Goal: Task Accomplishment & Management: Use online tool/utility

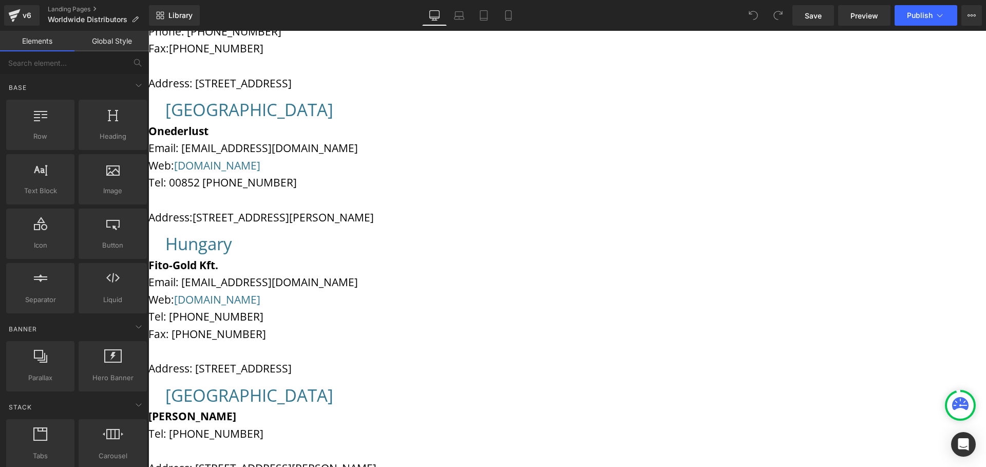
scroll to position [114, 0]
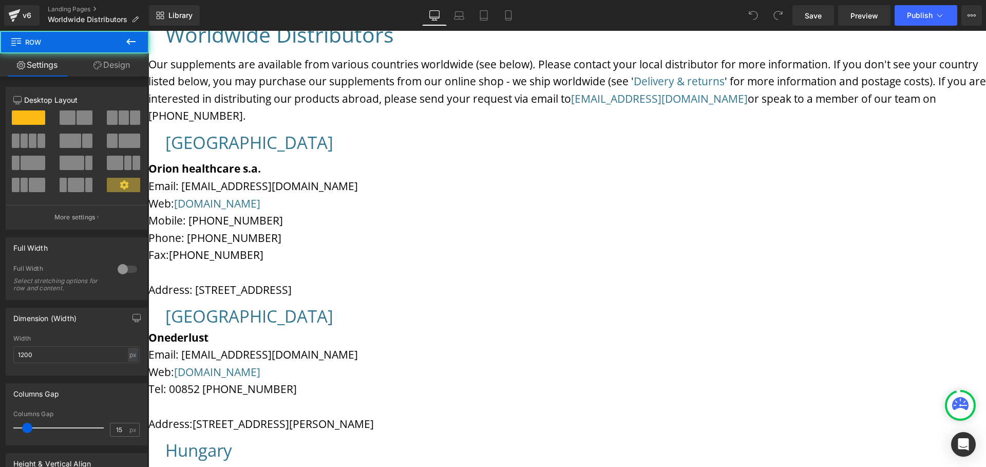
click at [508, 171] on div "Greece Heading Orion healthcare s.a. Email: info@orioscf.com Web: www.orionscf.…" at bounding box center [567, 217] width 838 height 174
click at [77, 118] on span at bounding box center [85, 117] width 16 height 14
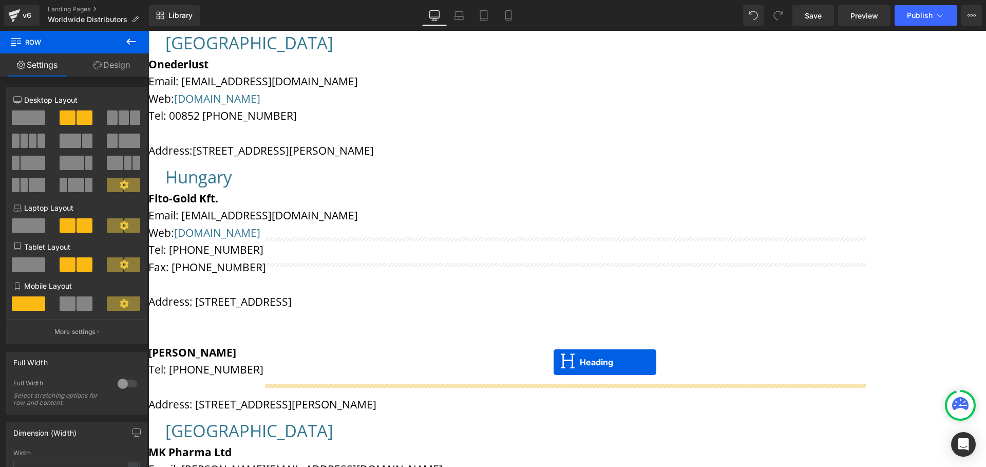
scroll to position [161, 0]
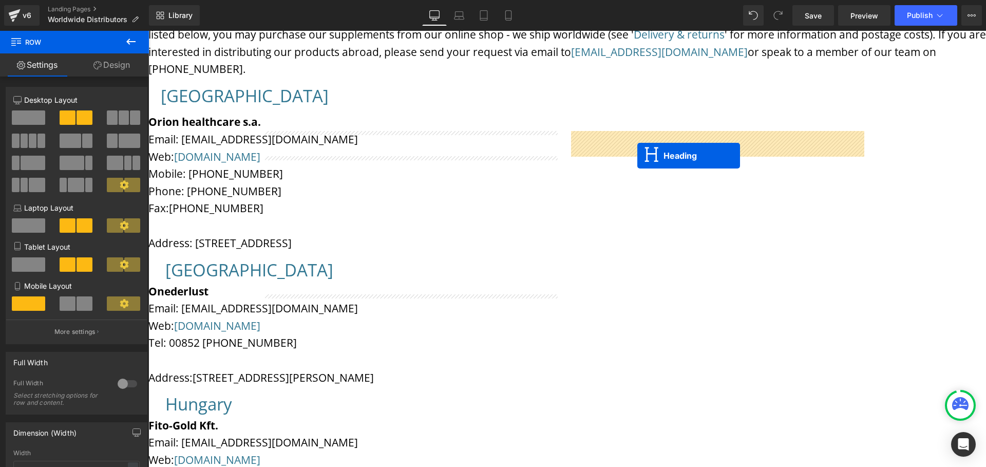
drag, startPoint x: 528, startPoint y: 429, endPoint x: 637, endPoint y: 156, distance: 294.6
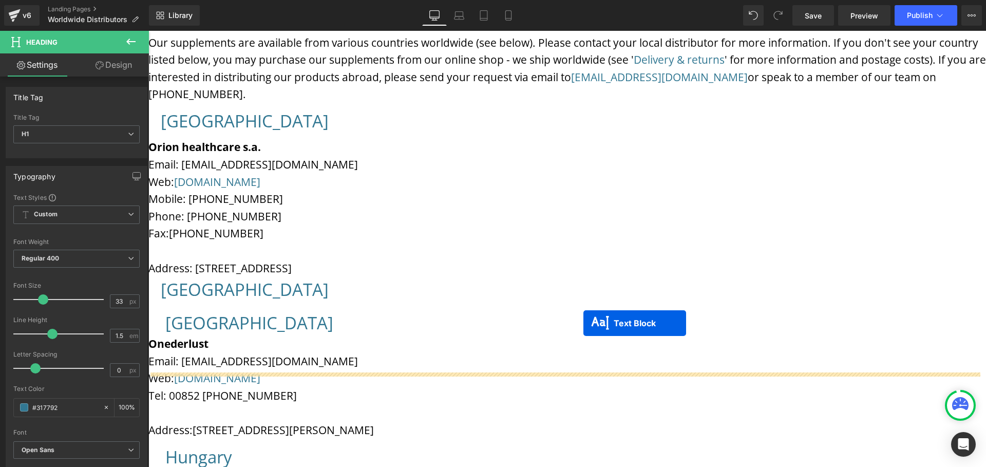
scroll to position [88, 0]
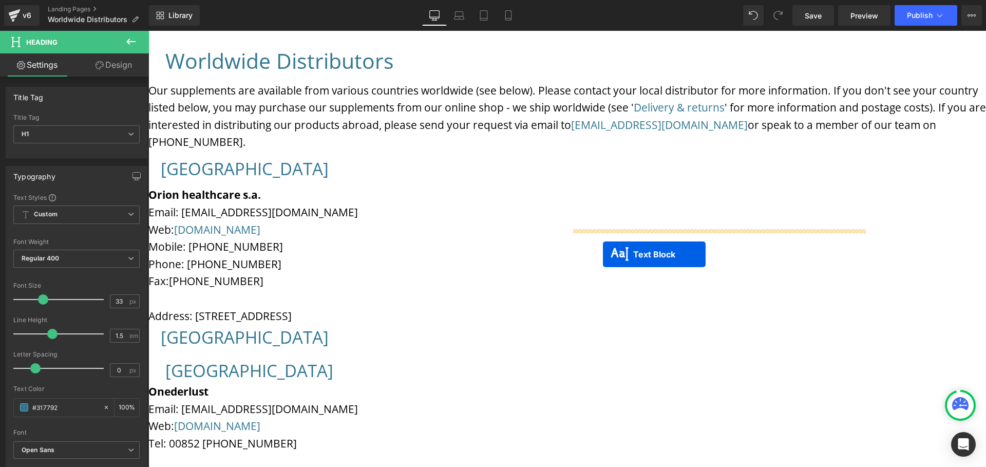
drag, startPoint x: 532, startPoint y: 336, endPoint x: 603, endPoint y: 254, distance: 108.5
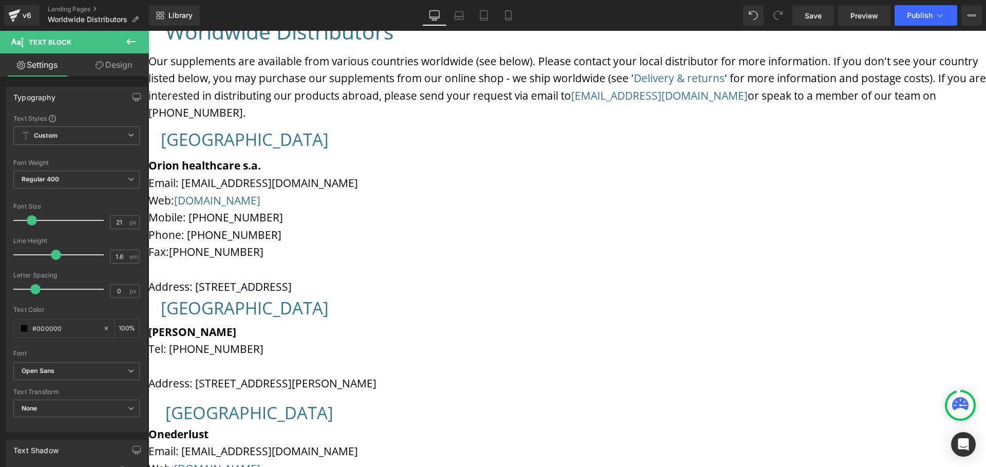
scroll to position [130, 0]
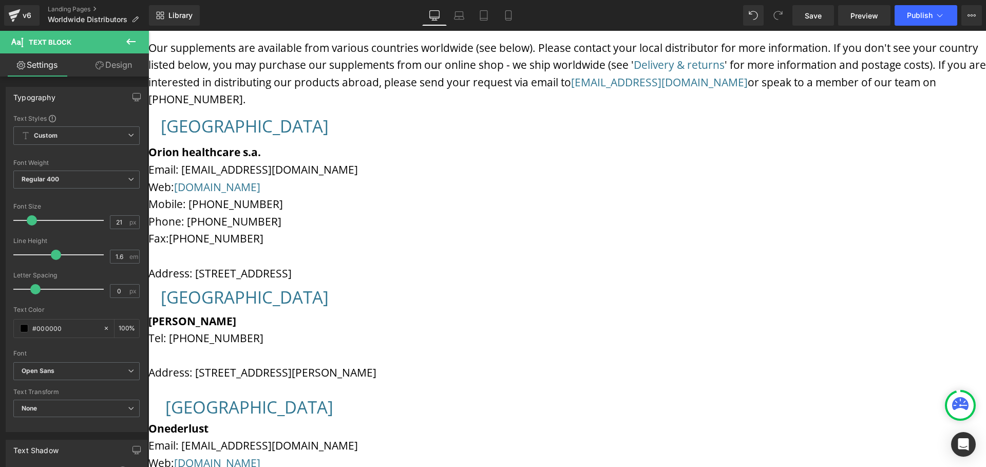
click at [292, 280] on span "Address: Charavgis 25, Chalandri, Athens, 15232, Greece" at bounding box center [219, 273] width 143 height 14
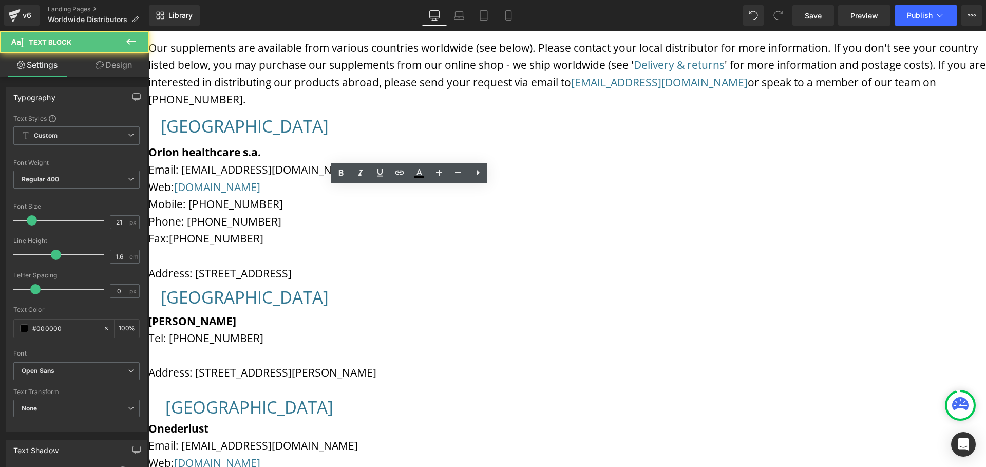
click at [292, 280] on span "Address: Charavgis 25, Chalandri, Athens, 15232, Greece" at bounding box center [219, 273] width 143 height 14
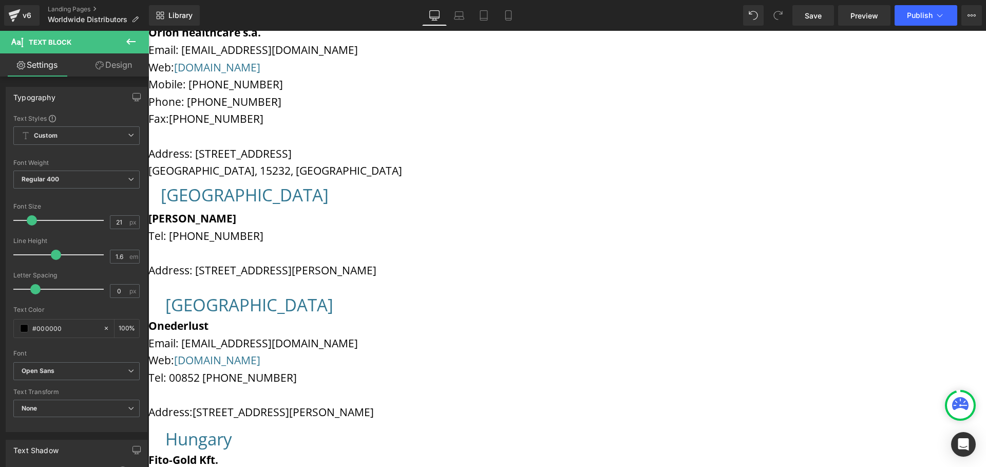
scroll to position [286, 0]
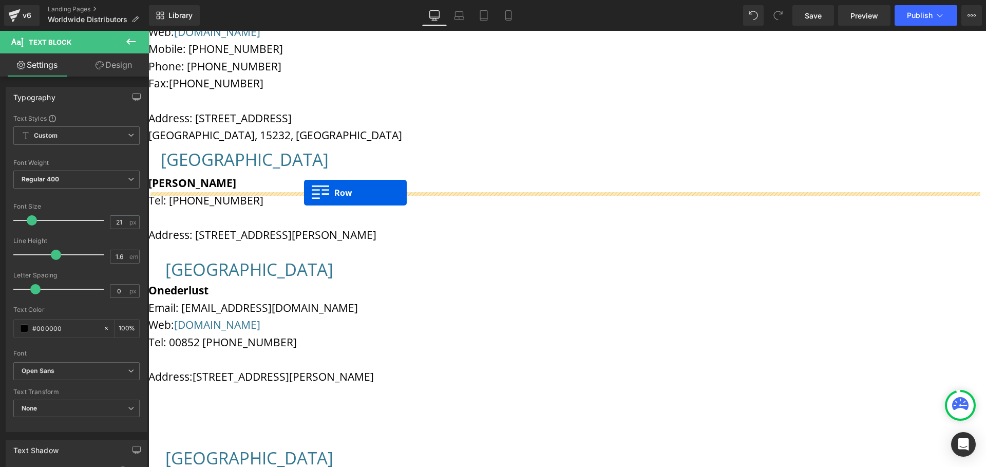
drag, startPoint x: 259, startPoint y: 349, endPoint x: 304, endPoint y: 193, distance: 162.9
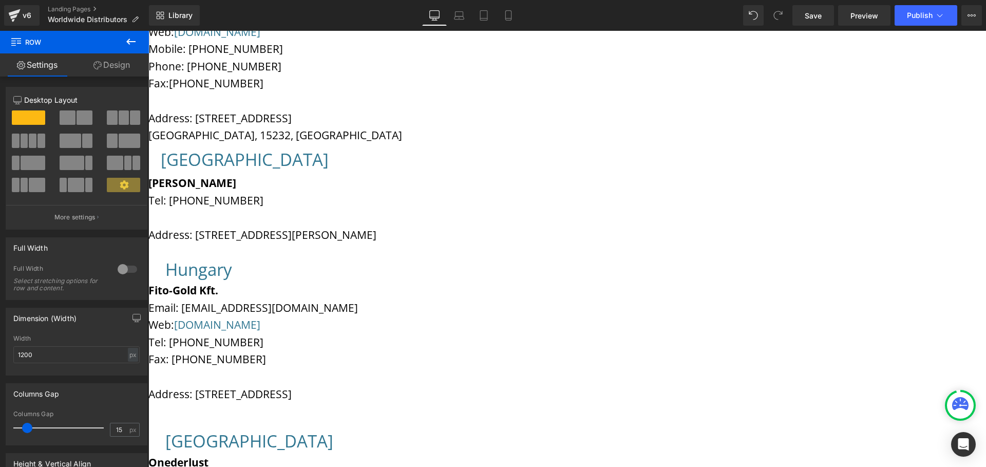
click at [322, 408] on div at bounding box center [567, 415] width 838 height 15
click at [77, 122] on span at bounding box center [85, 117] width 16 height 14
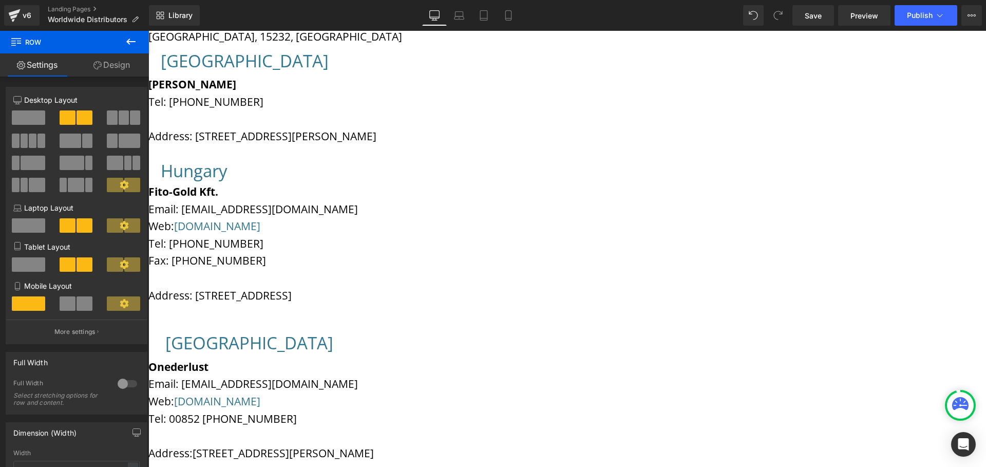
scroll to position [265, 0]
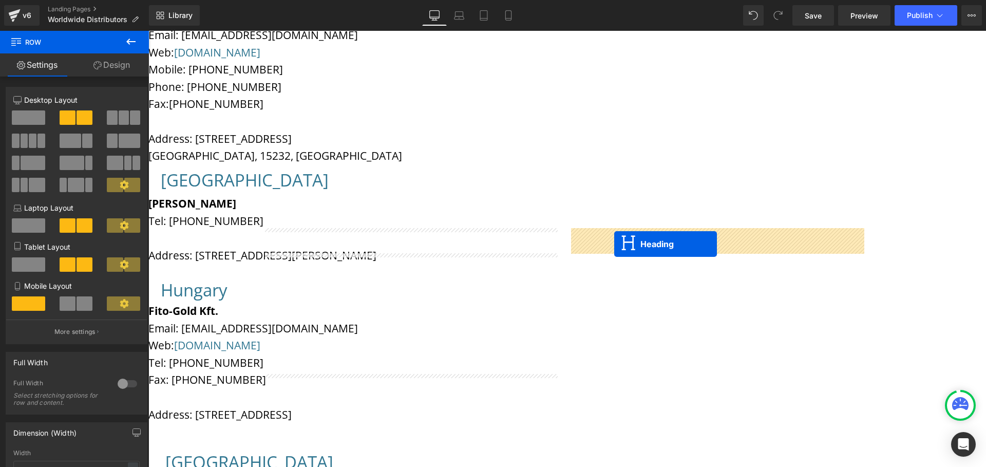
drag, startPoint x: 524, startPoint y: 356, endPoint x: 614, endPoint y: 244, distance: 143.6
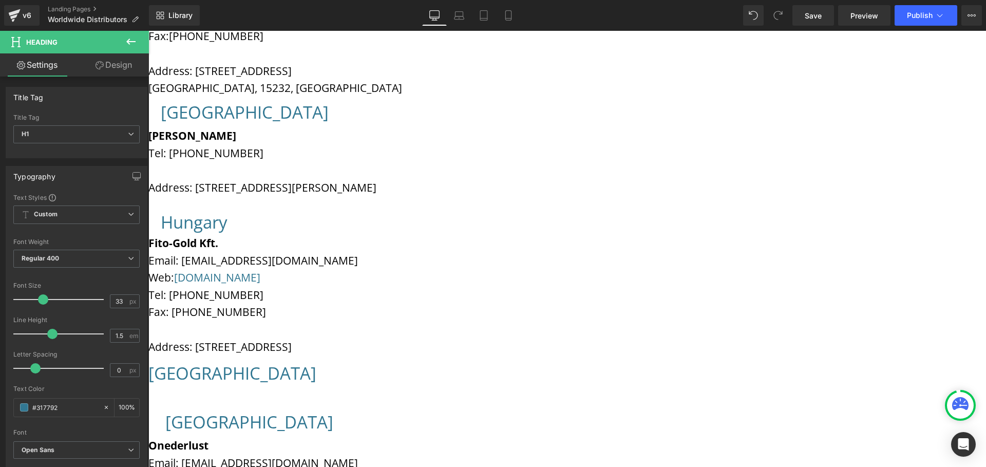
scroll to position [211, 0]
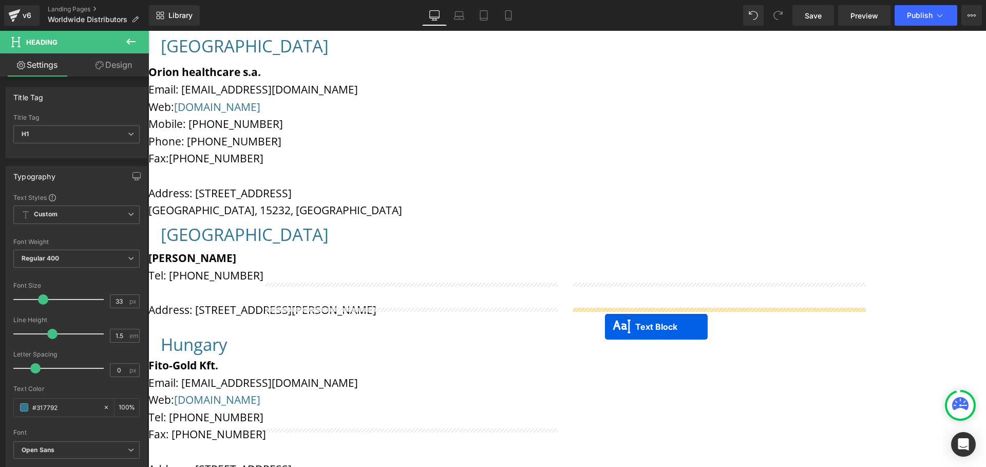
drag, startPoint x: 535, startPoint y: 347, endPoint x: 605, endPoint y: 327, distance: 72.7
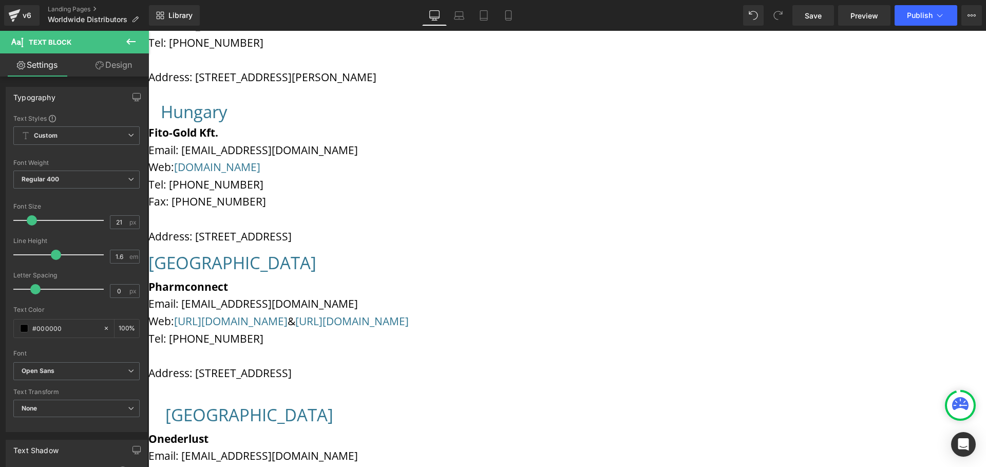
scroll to position [463, 0]
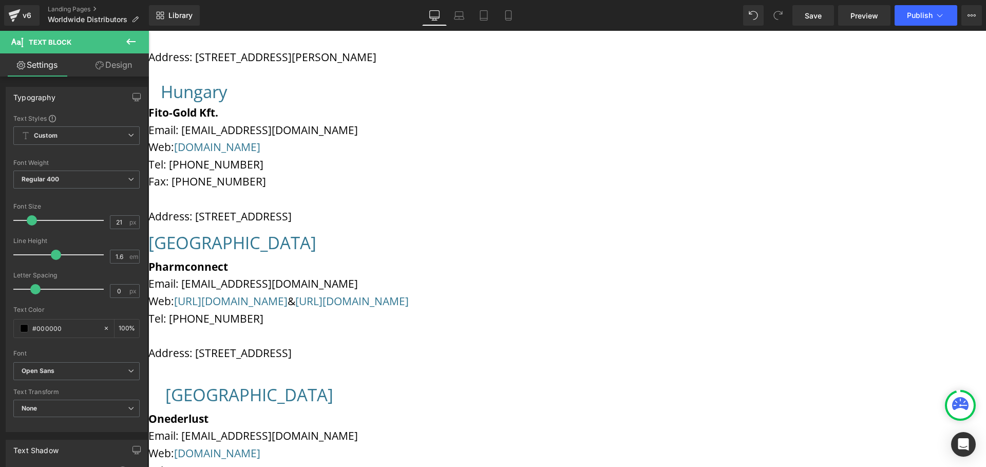
click at [148, 31] on icon at bounding box center [148, 31] width 0 height 0
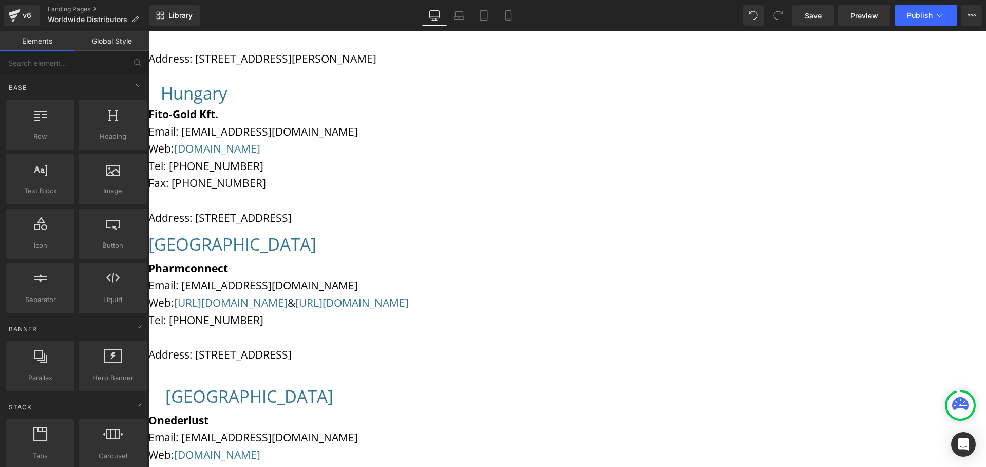
scroll to position [514, 0]
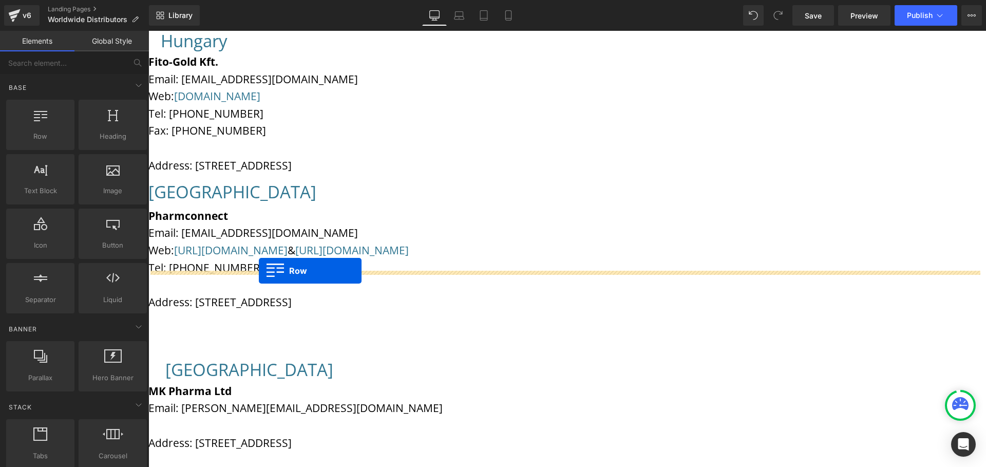
drag, startPoint x: 262, startPoint y: 138, endPoint x: 259, endPoint y: 271, distance: 132.6
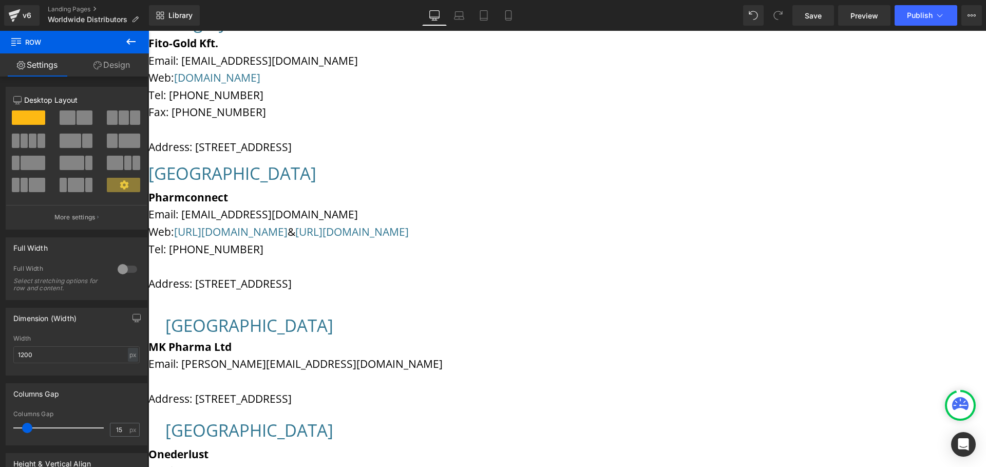
scroll to position [480, 0]
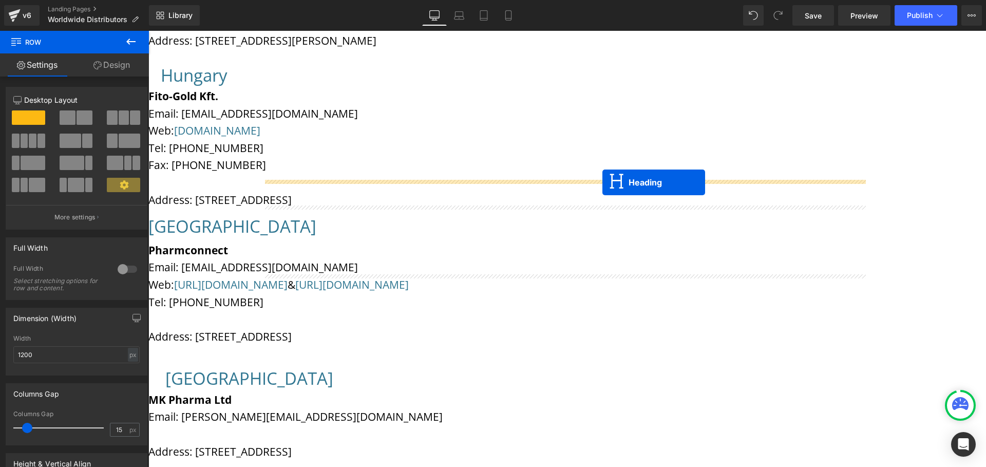
drag, startPoint x: 528, startPoint y: 424, endPoint x: 603, endPoint y: 182, distance: 253.3
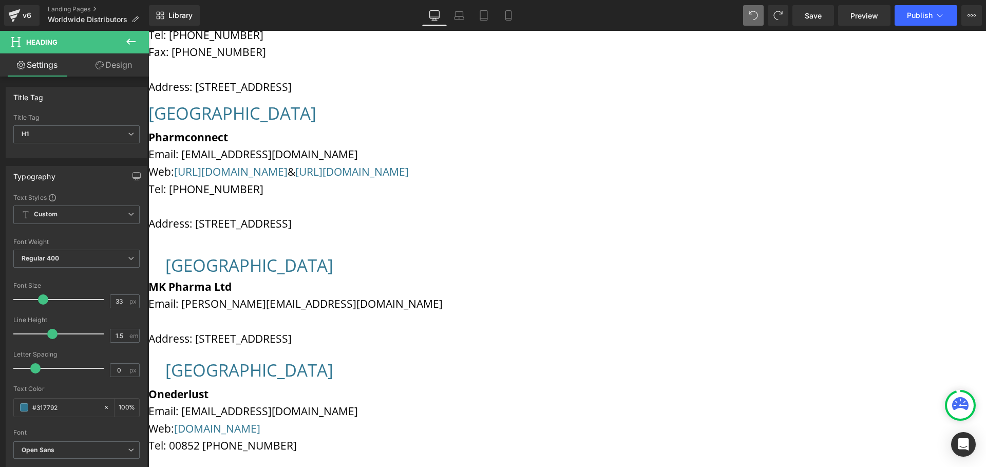
scroll to position [540, 0]
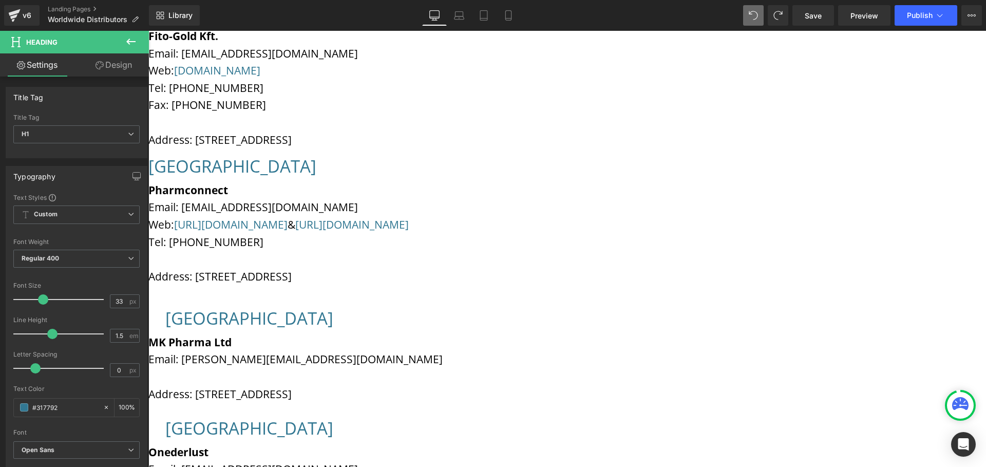
click at [498, 306] on div "Malta Heading MK Pharma Ltd Email: malcolm@mkpharma.eu Address: 9 Massabielle T…" at bounding box center [567, 361] width 838 height 110
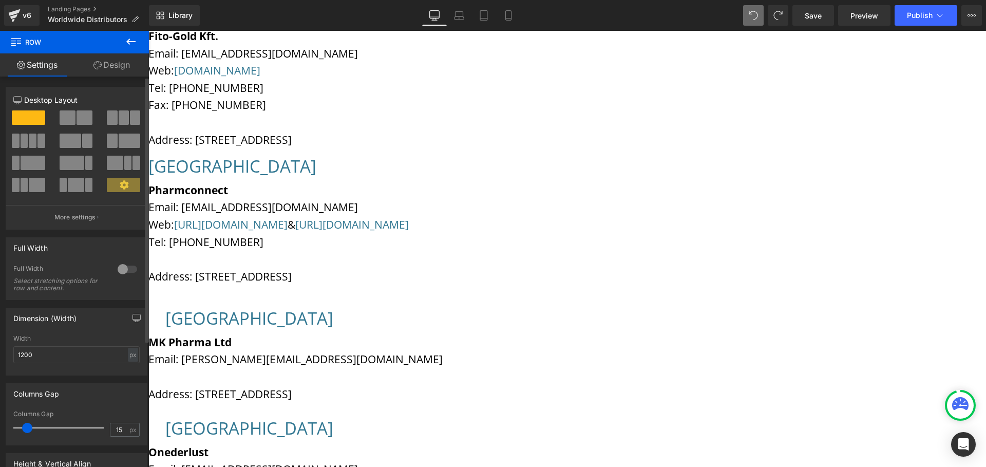
click at [61, 109] on div at bounding box center [76, 155] width 126 height 100
click at [70, 117] on span at bounding box center [68, 117] width 16 height 14
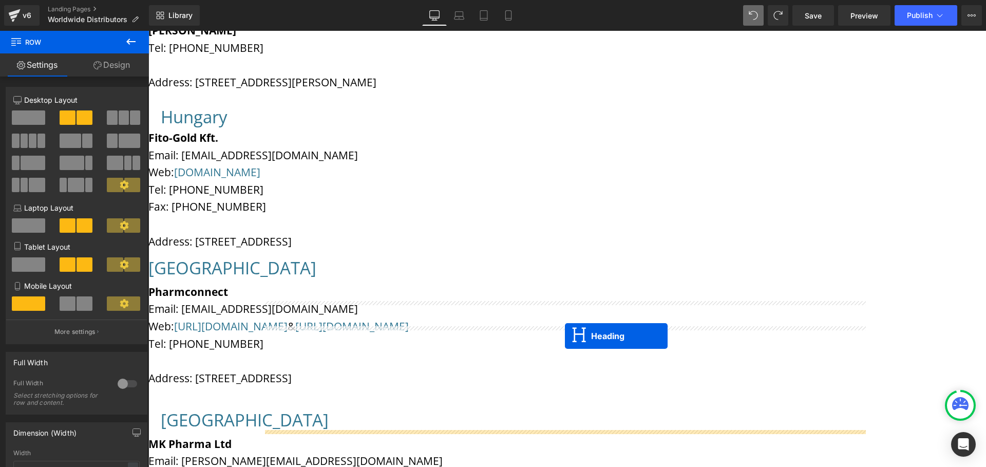
scroll to position [385, 0]
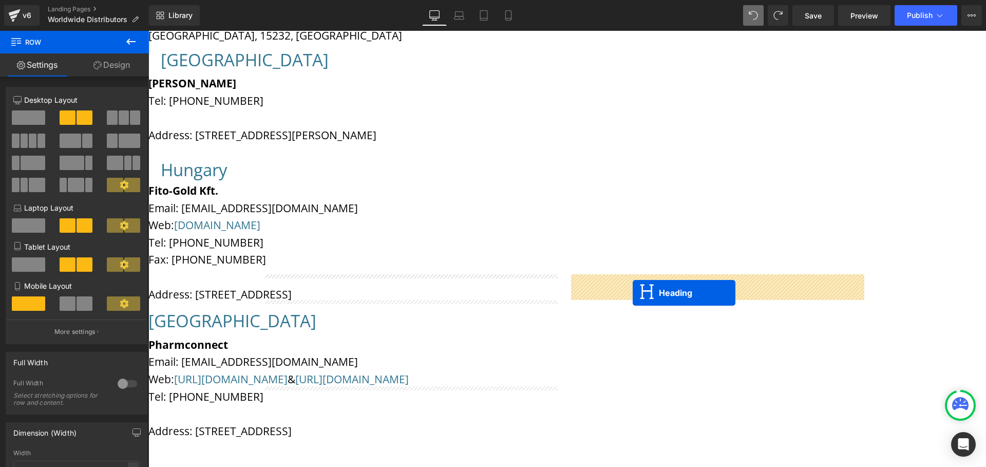
drag, startPoint x: 527, startPoint y: 407, endPoint x: 633, endPoint y: 293, distance: 155.6
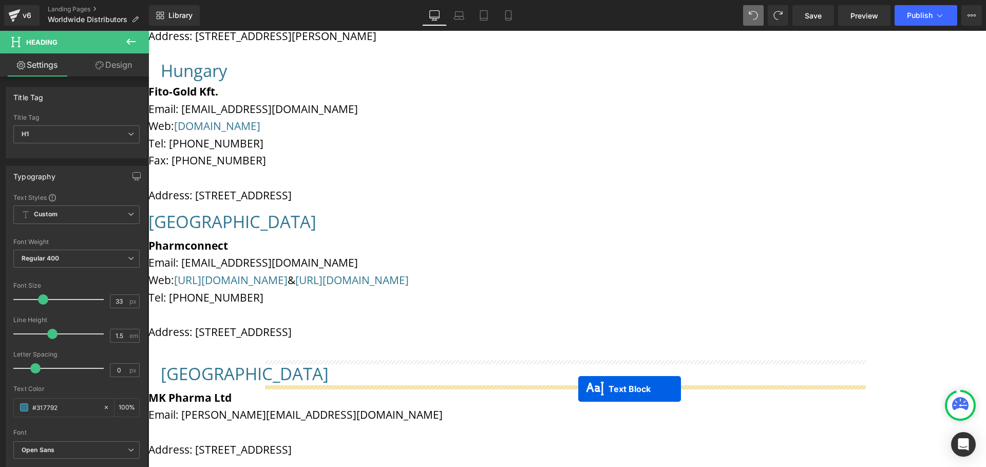
scroll to position [432, 0]
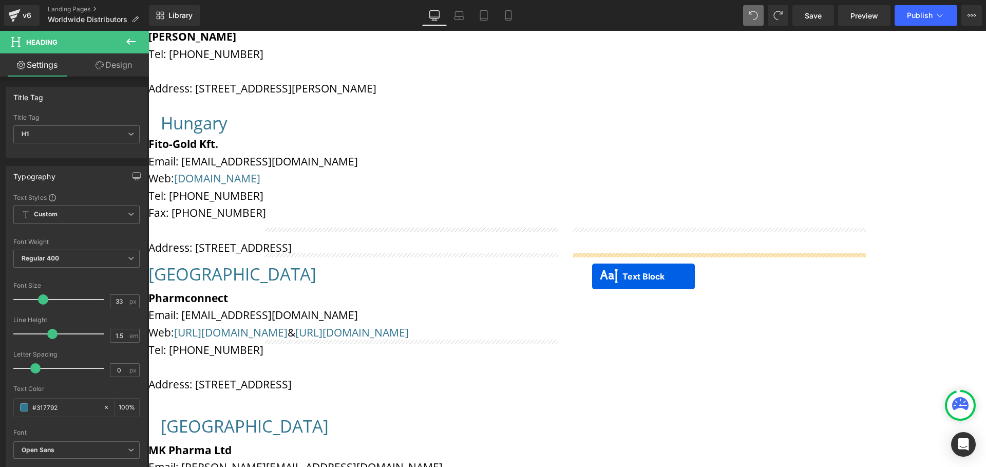
drag, startPoint x: 534, startPoint y: 203, endPoint x: 592, endPoint y: 276, distance: 93.9
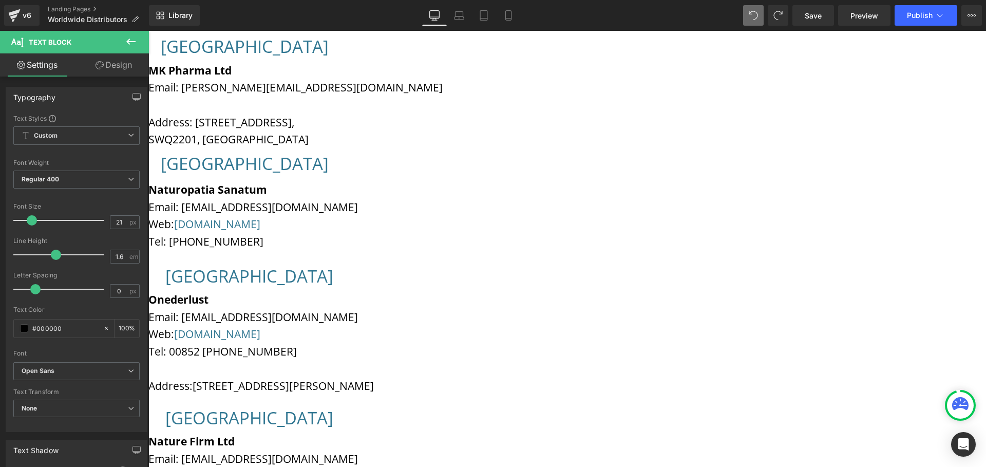
scroll to position [865, 0]
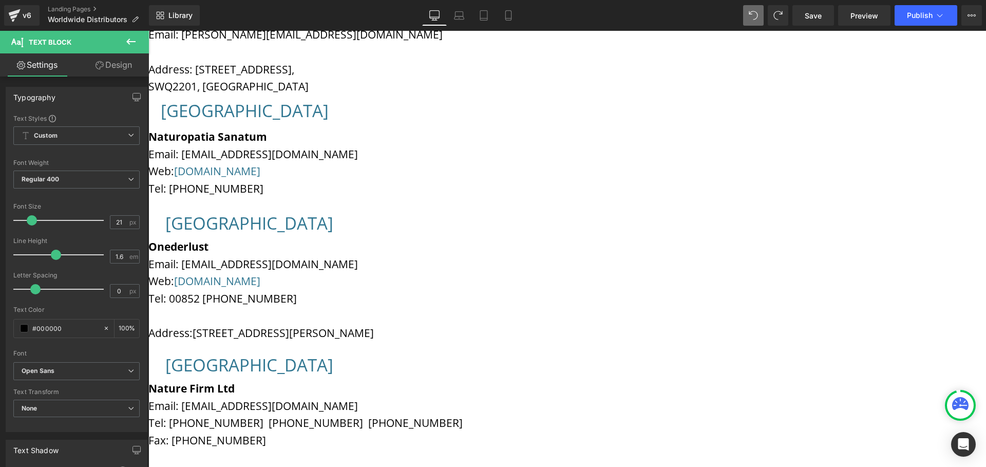
click at [148, 31] on icon at bounding box center [148, 31] width 0 height 0
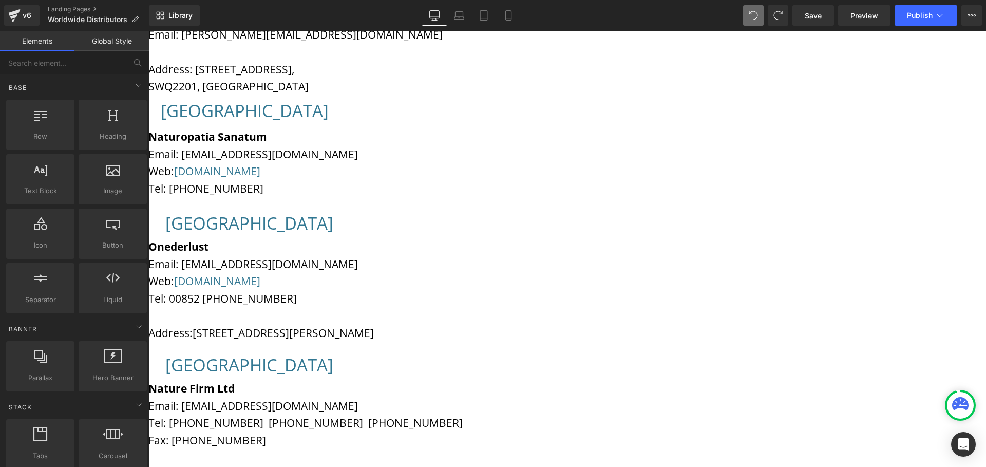
click at [148, 31] on icon at bounding box center [148, 31] width 0 height 0
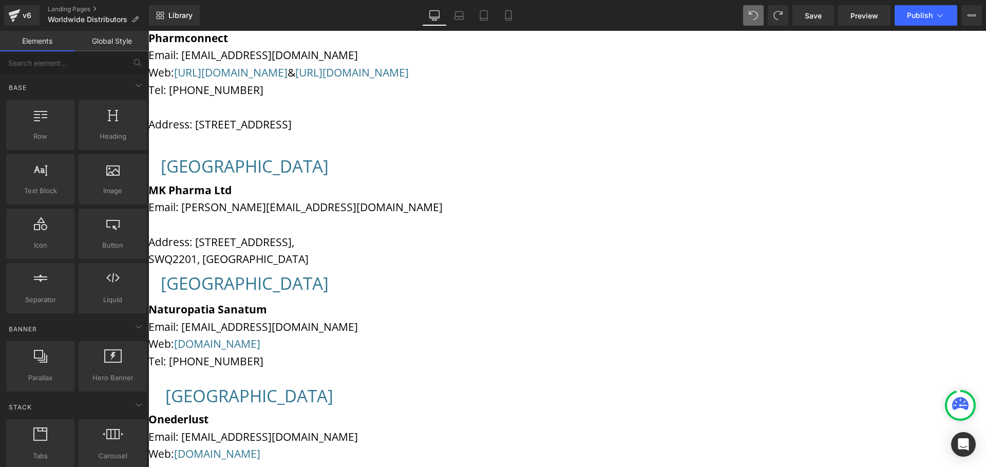
scroll to position [584, 0]
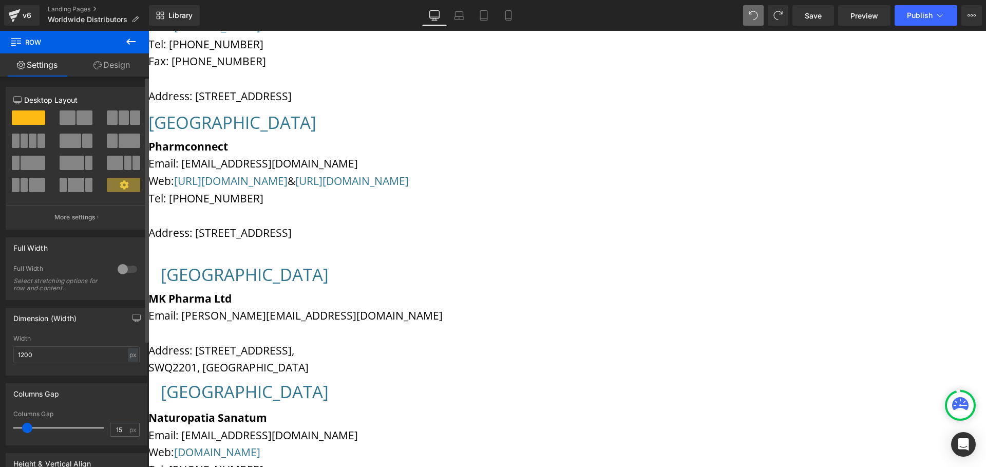
click at [77, 120] on span at bounding box center [85, 117] width 16 height 14
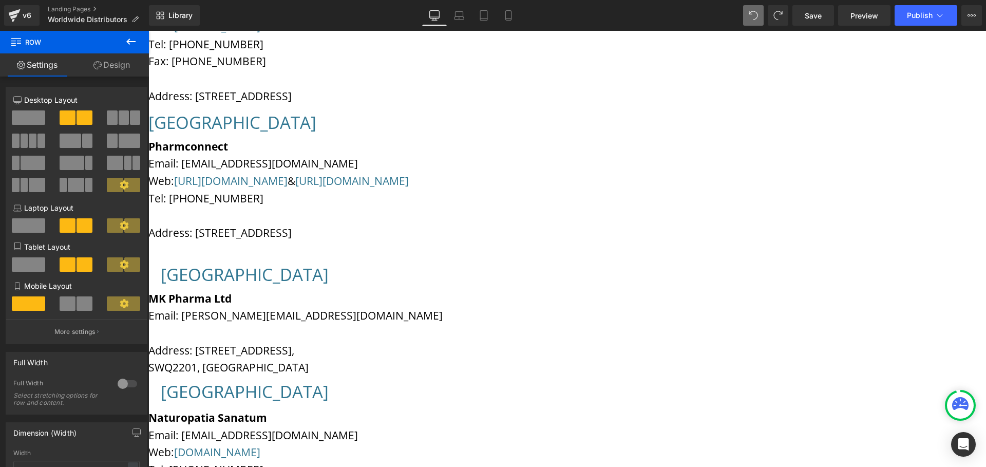
click at [148, 31] on icon at bounding box center [148, 31] width 0 height 0
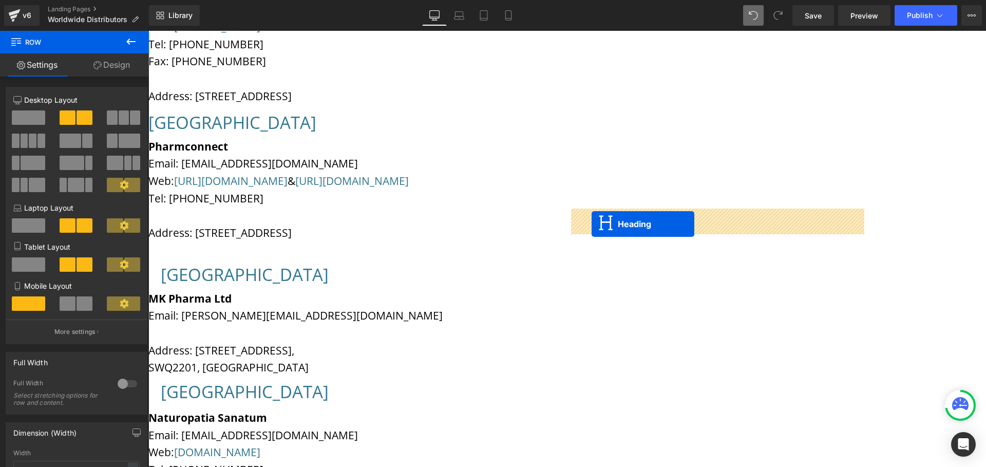
drag, startPoint x: 364, startPoint y: 222, endPoint x: 592, endPoint y: 224, distance: 228.1
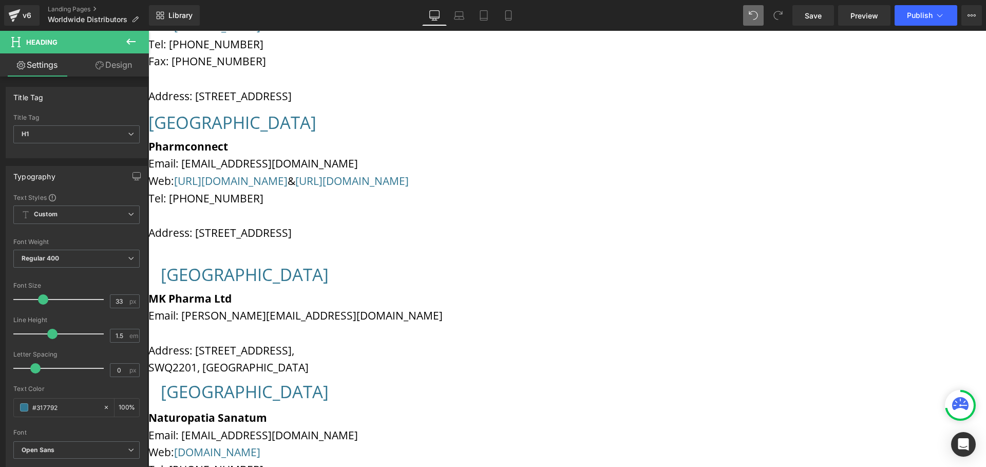
drag, startPoint x: 663, startPoint y: 224, endPoint x: 581, endPoint y: 217, distance: 82.5
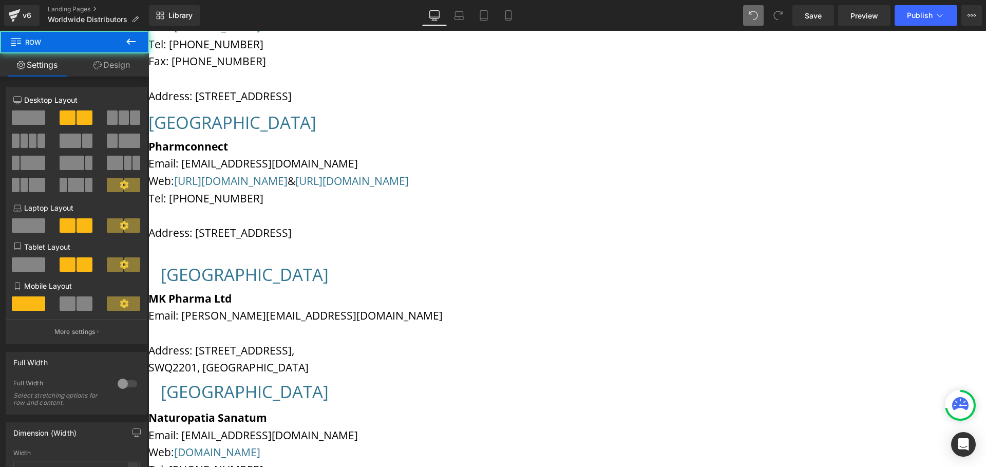
click at [148, 31] on icon at bounding box center [148, 31] width 0 height 0
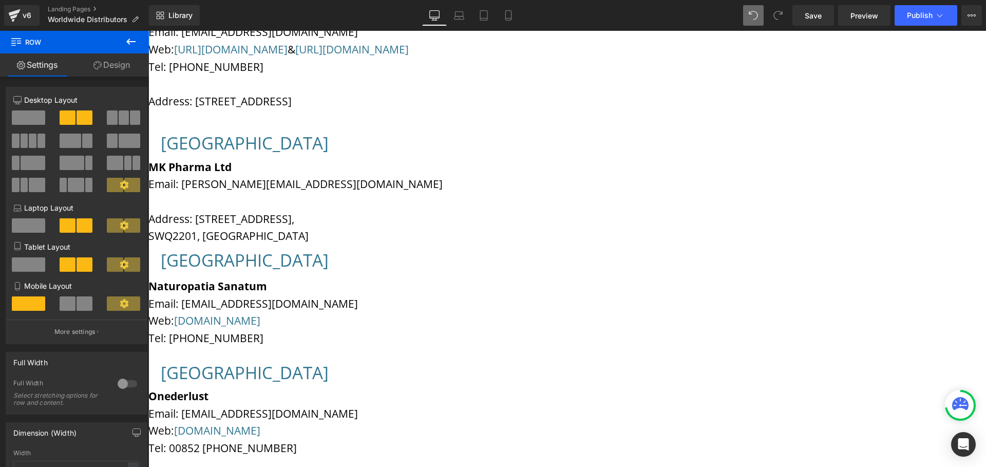
scroll to position [662, 0]
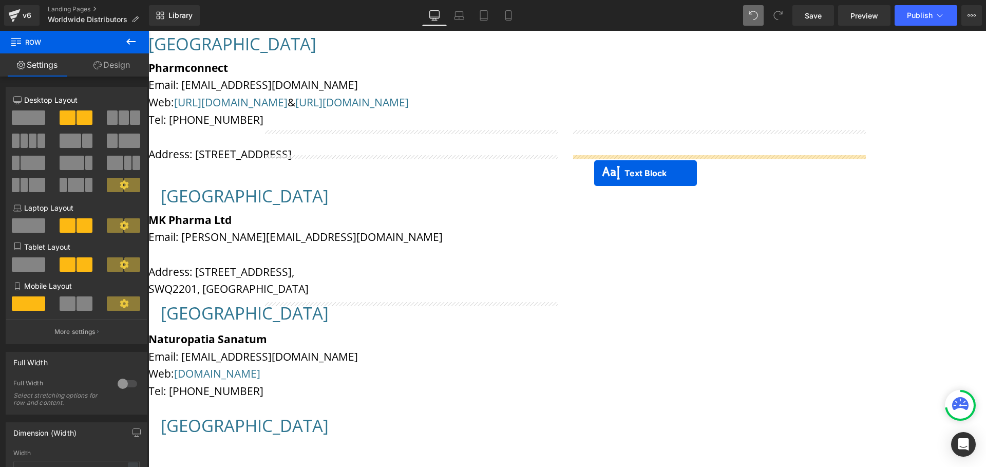
drag, startPoint x: 365, startPoint y: 217, endPoint x: 594, endPoint y: 173, distance: 233.2
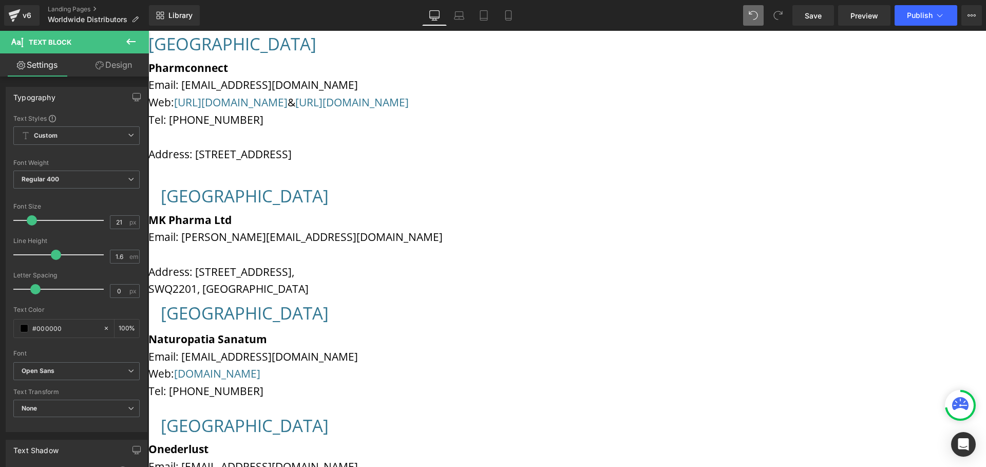
drag, startPoint x: 677, startPoint y: 217, endPoint x: 575, endPoint y: 166, distance: 114.2
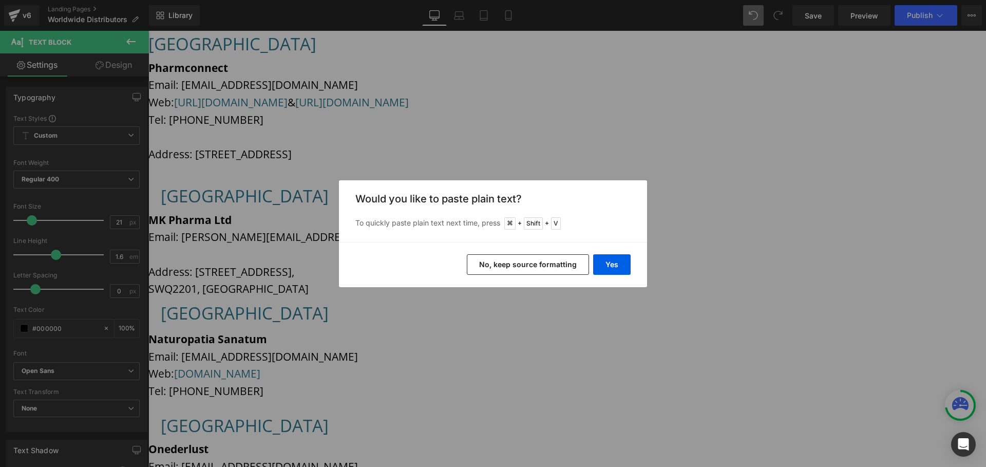
click at [558, 263] on button "No, keep source formatting" at bounding box center [528, 264] width 122 height 21
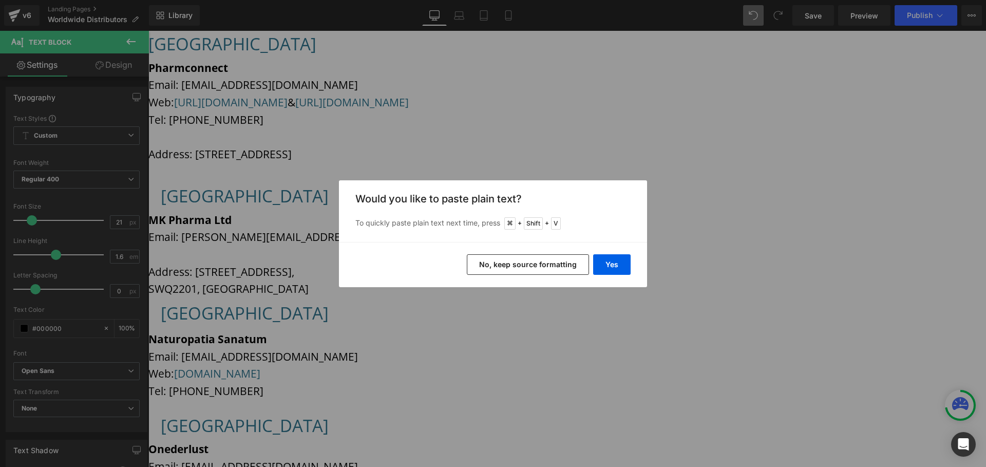
click at [553, 264] on button "No, keep source formatting" at bounding box center [528, 264] width 122 height 21
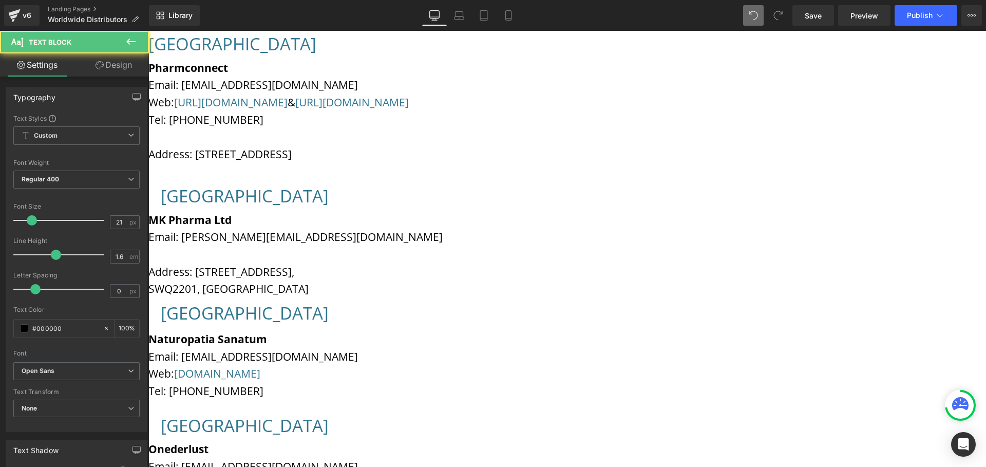
drag, startPoint x: 704, startPoint y: 269, endPoint x: 618, endPoint y: 250, distance: 88.5
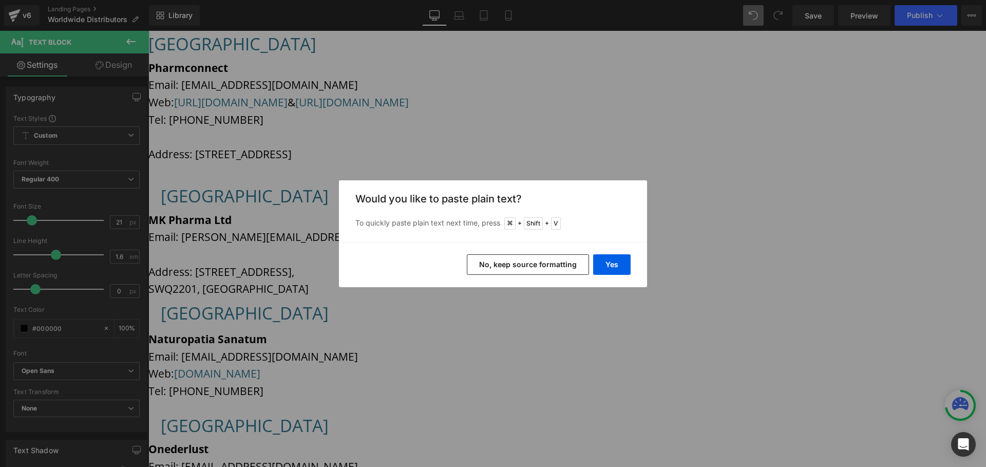
click at [572, 265] on button "No, keep source formatting" at bounding box center [528, 264] width 122 height 21
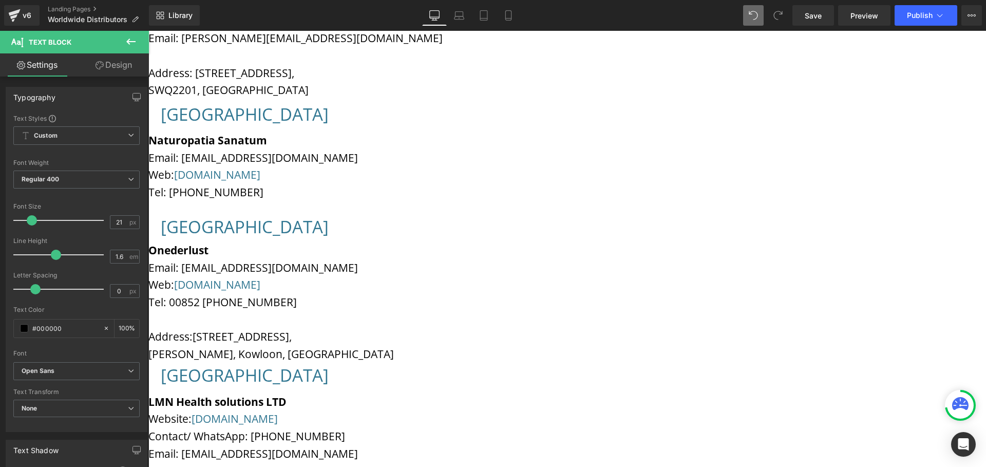
scroll to position [854, 0]
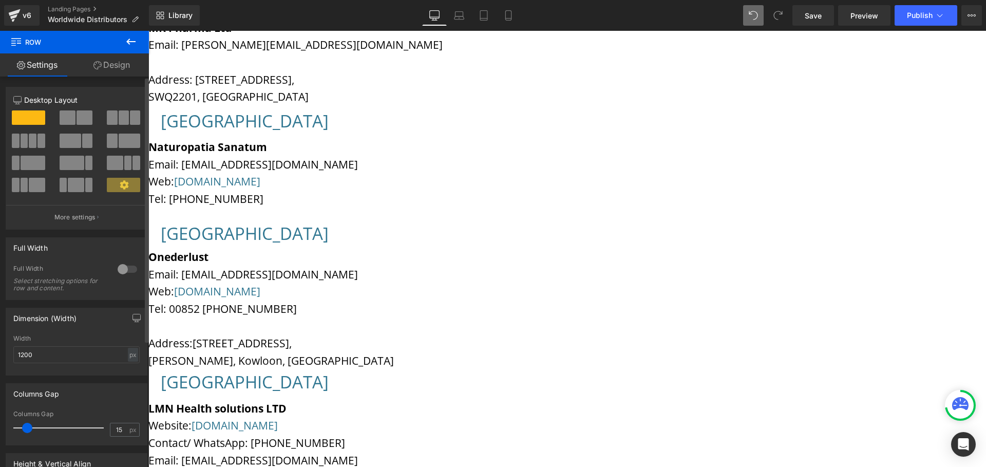
click at [77, 117] on span at bounding box center [85, 117] width 16 height 14
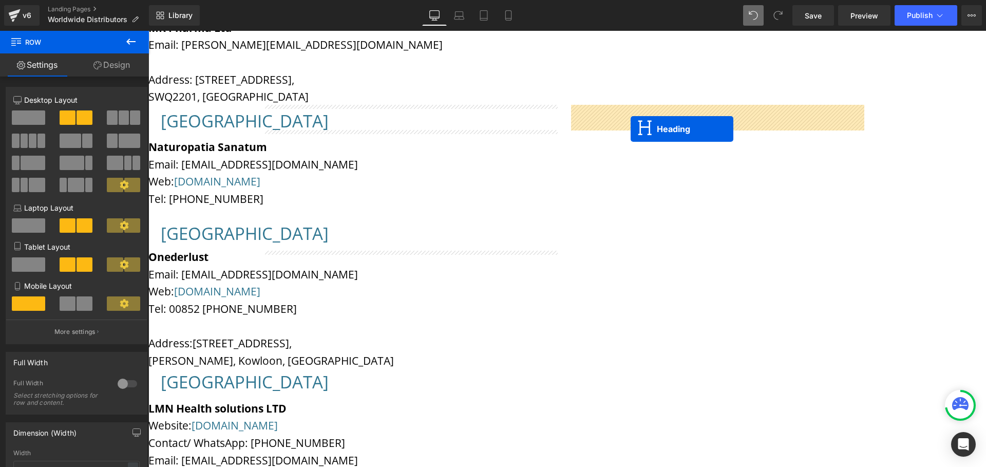
drag, startPoint x: 525, startPoint y: 287, endPoint x: 631, endPoint y: 129, distance: 189.9
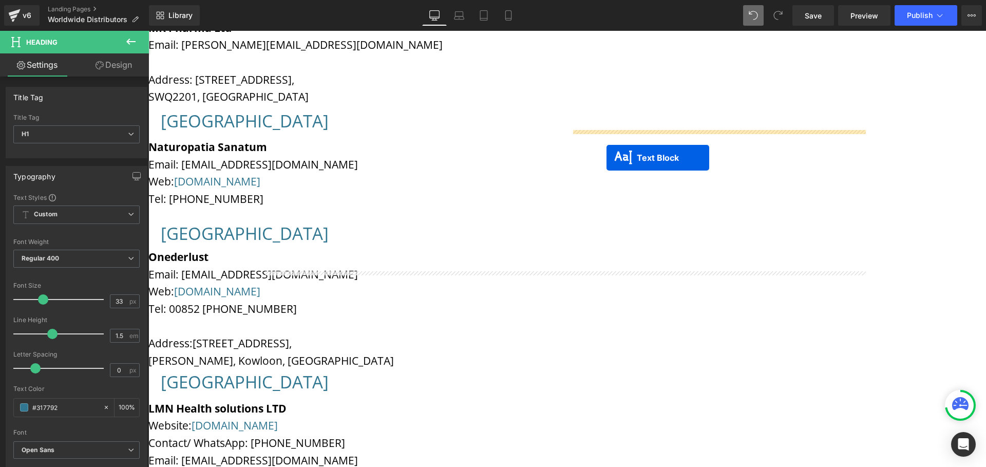
drag, startPoint x: 535, startPoint y: 297, endPoint x: 607, endPoint y: 158, distance: 156.9
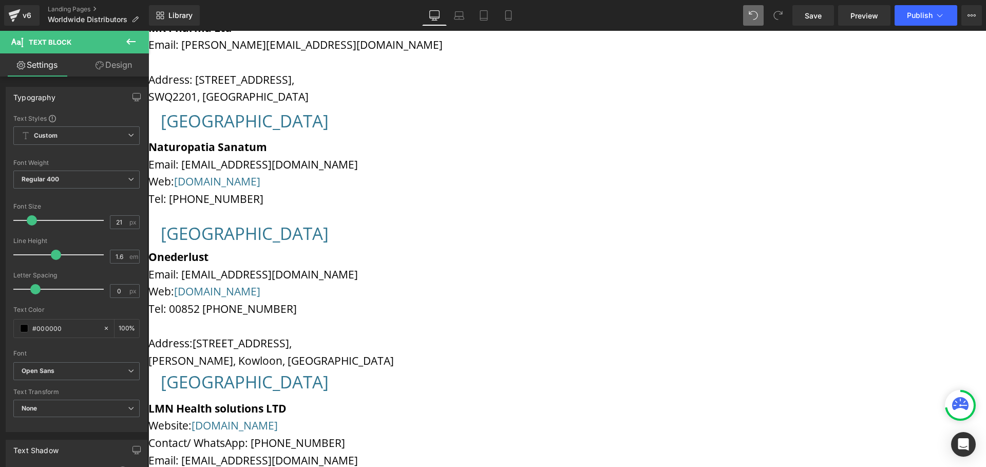
click at [148, 31] on icon at bounding box center [148, 31] width 0 height 0
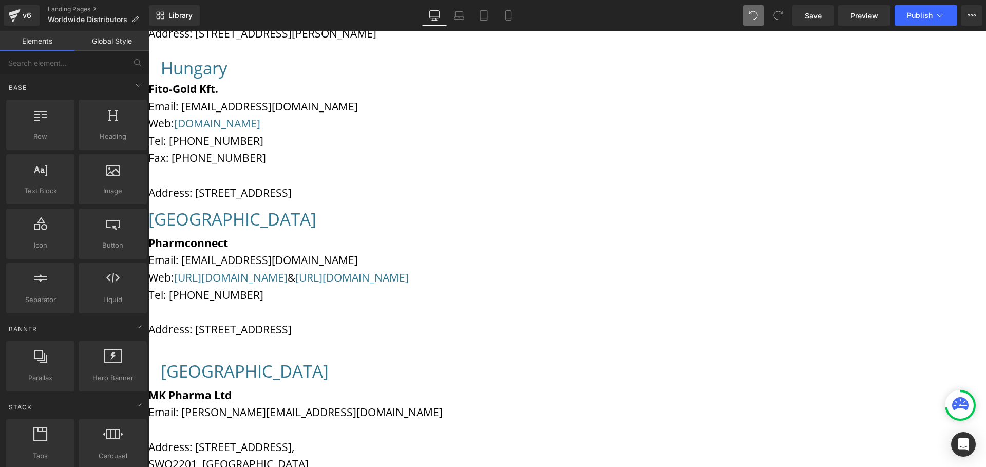
scroll to position [257, 0]
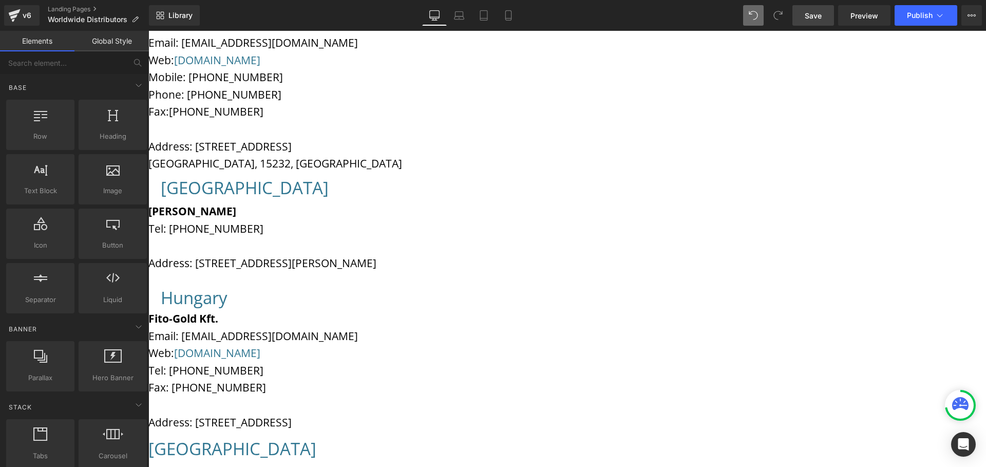
click at [815, 19] on span "Save" at bounding box center [813, 15] width 17 height 11
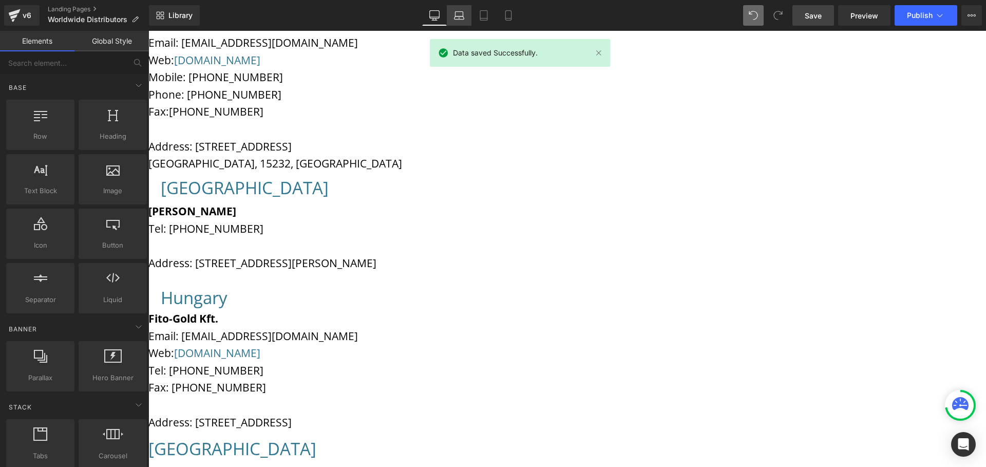
click at [460, 15] on icon at bounding box center [459, 15] width 10 height 10
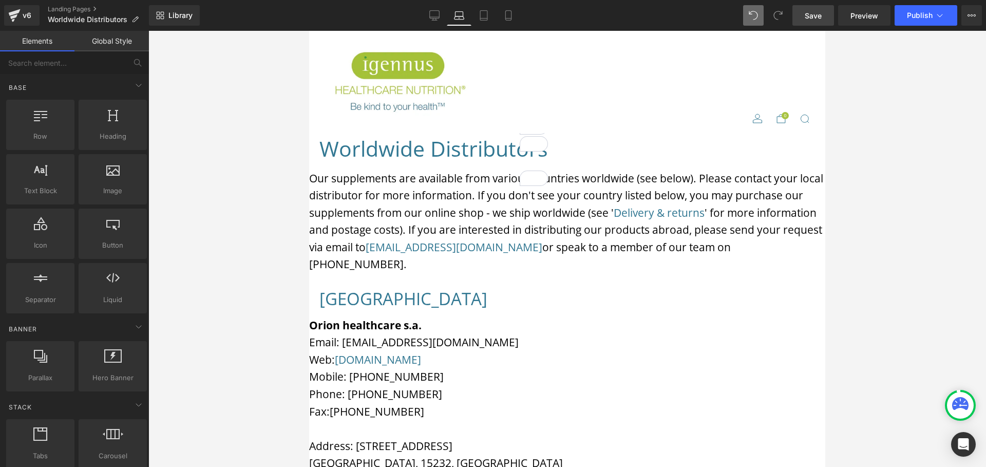
scroll to position [53, 0]
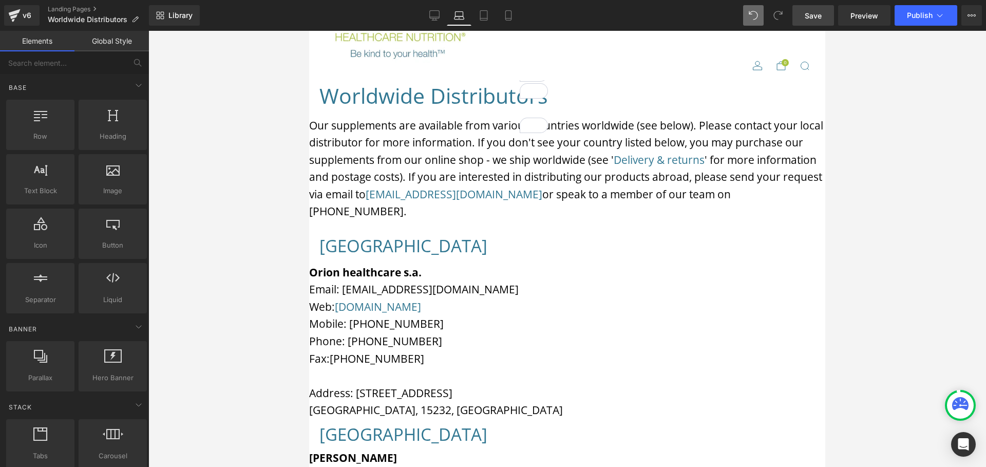
click at [380, 251] on div "Greece Heading Orion healthcare s.a. Email: info@orioscf.com Web: www.orionscf.…" at bounding box center [567, 382] width 516 height 298
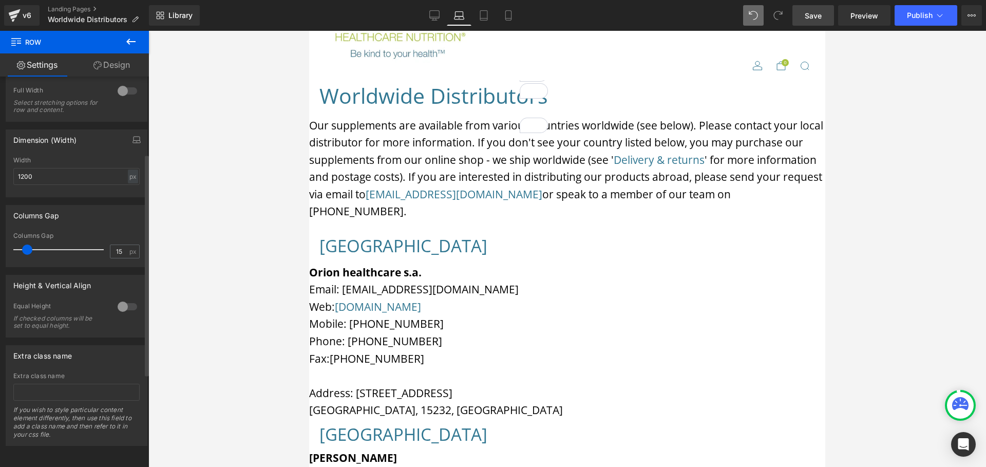
scroll to position [136, 0]
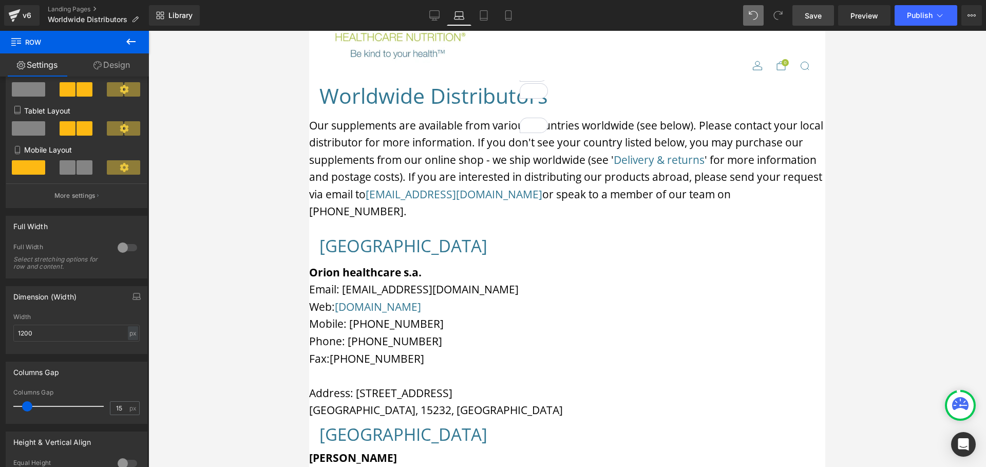
click at [108, 67] on link "Design" at bounding box center [111, 64] width 74 height 23
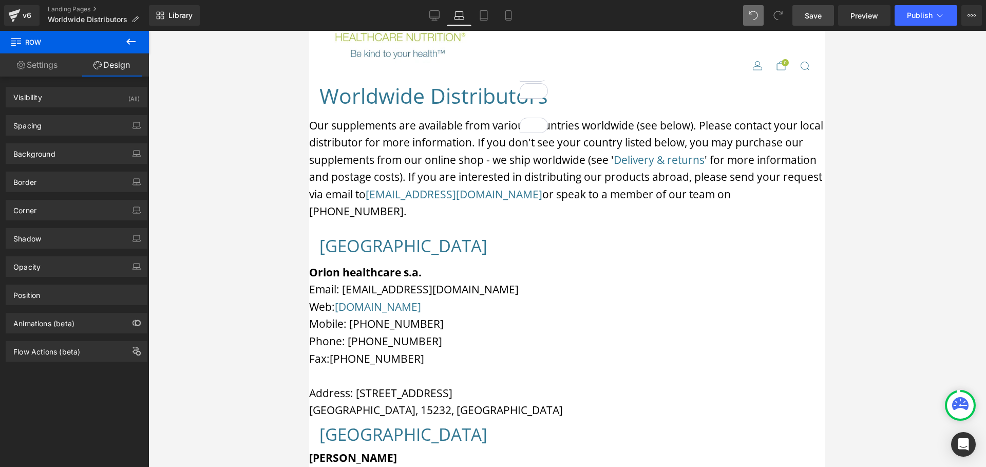
type input "#000000"
type input "100"
type input "0"
click at [83, 179] on div "Border" at bounding box center [76, 182] width 141 height 20
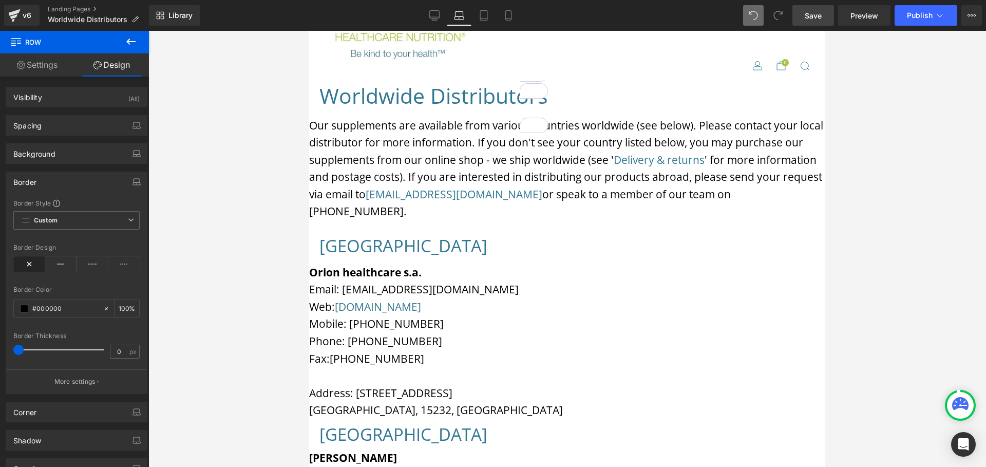
click at [44, 61] on link "Settings" at bounding box center [37, 64] width 74 height 23
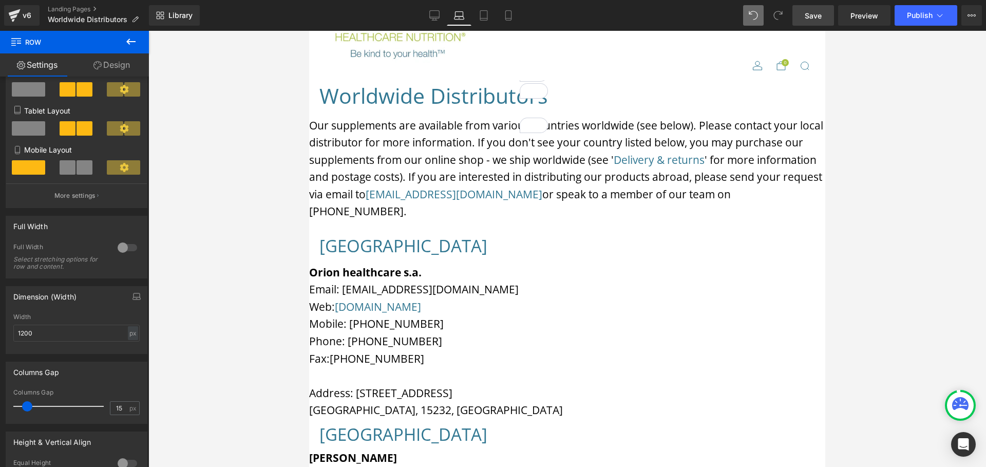
click at [103, 64] on link "Design" at bounding box center [111, 64] width 74 height 23
type input "100"
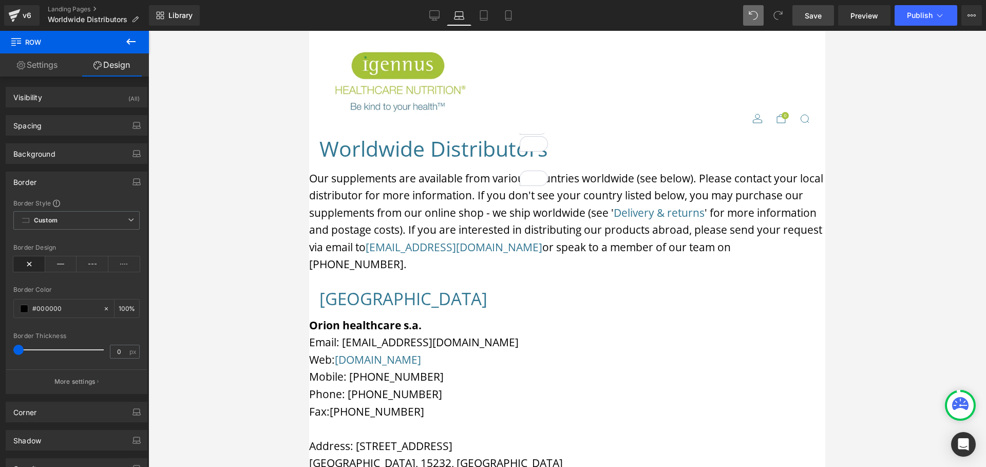
scroll to position [249, 0]
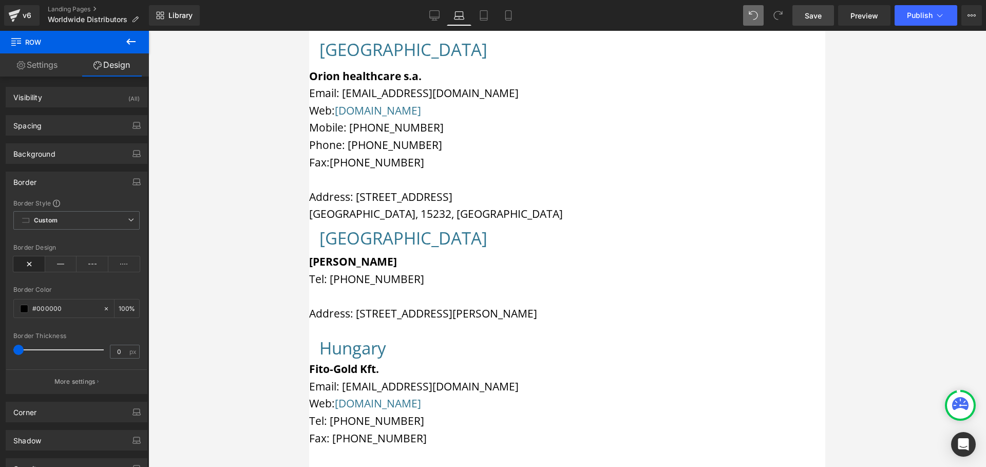
click at [558, 335] on div "Hungary Heading Fito-Gold Kft. Email: info@fitogold.hu Web: www.fitogold.hu Tel…" at bounding box center [567, 411] width 516 height 152
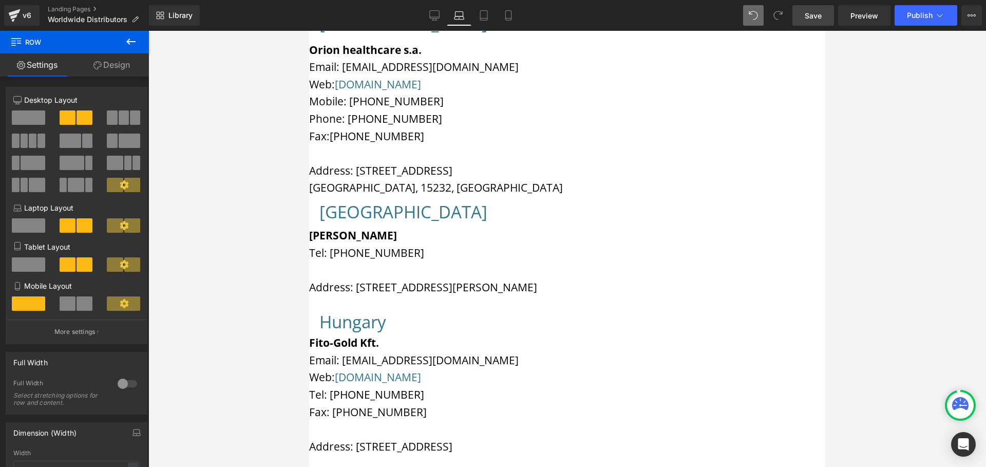
scroll to position [289, 0]
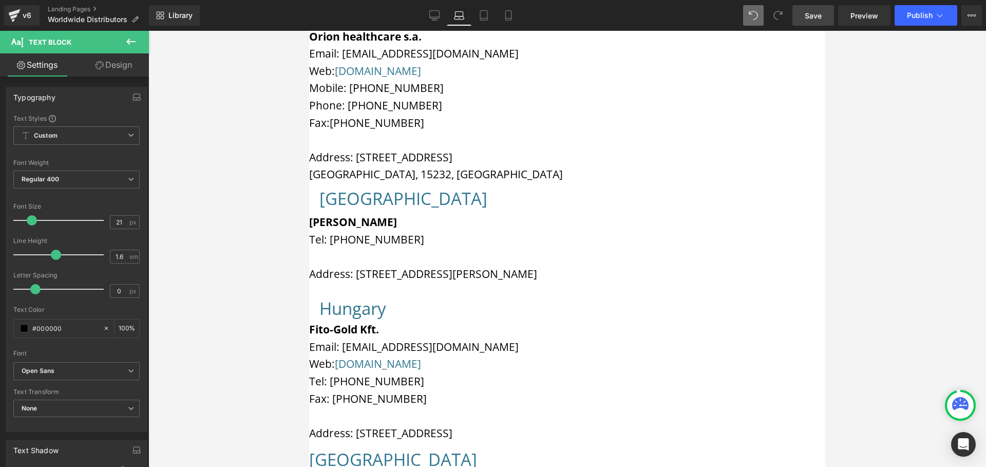
click at [549, 321] on div "Fito-Gold Kft. Email: info@fitogold.hu Web: www.fitogold.hu Tel: 0036 61- 223 1…" at bounding box center [567, 384] width 516 height 126
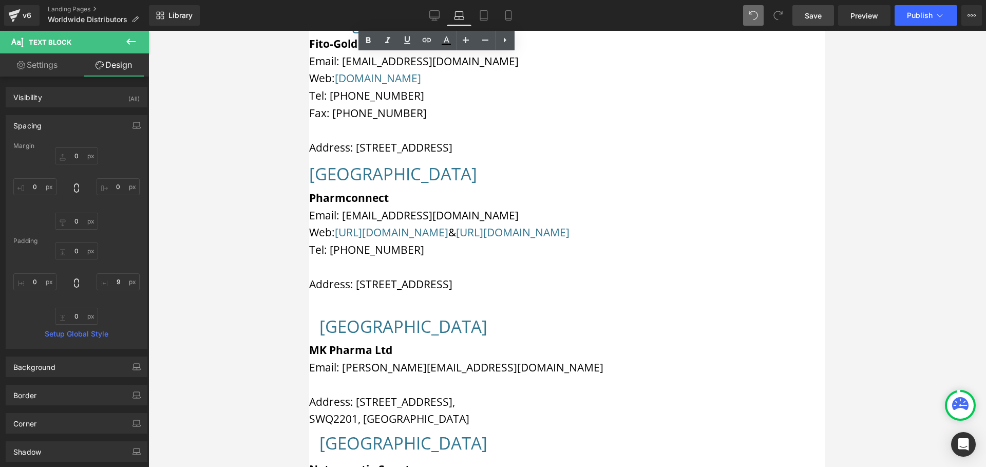
scroll to position [617, 0]
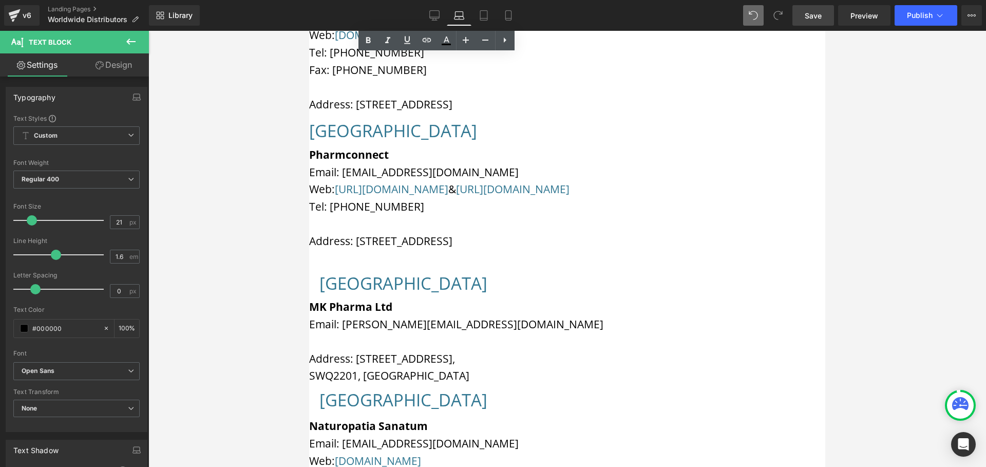
drag, startPoint x: 554, startPoint y: 295, endPoint x: 547, endPoint y: 295, distance: 7.2
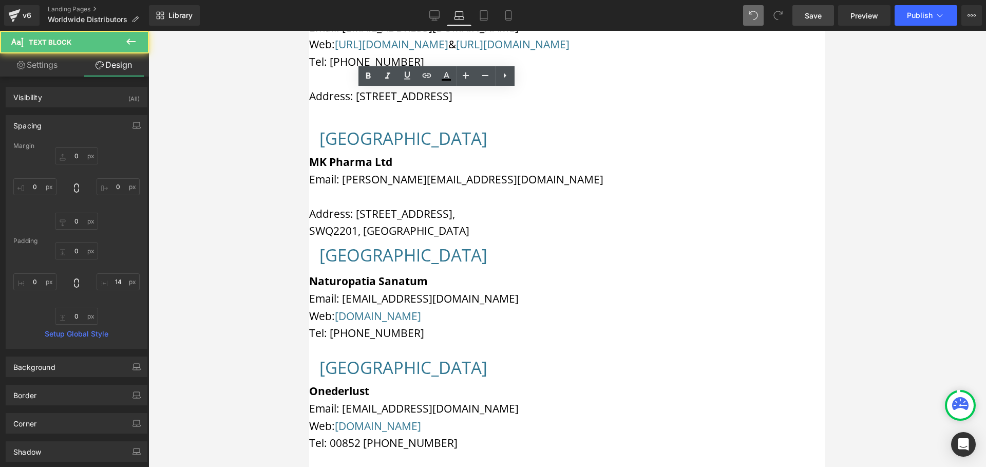
scroll to position [815, 0]
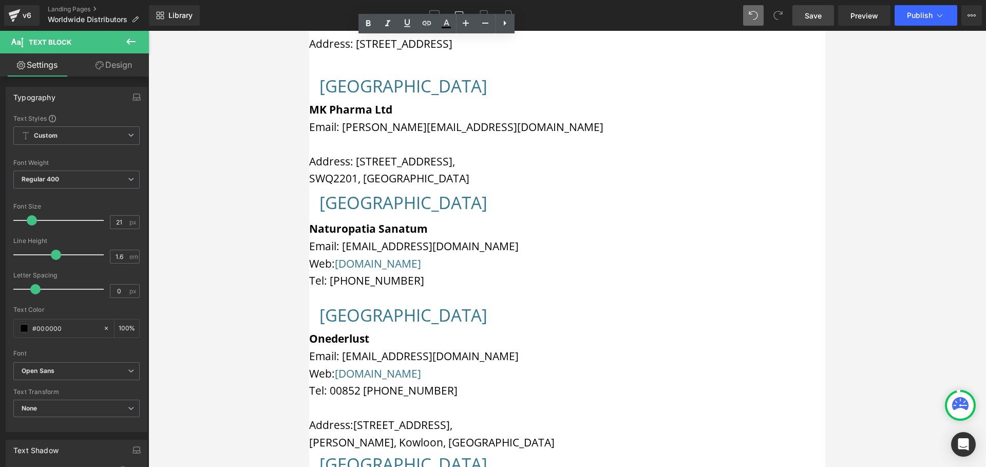
drag, startPoint x: 553, startPoint y: 279, endPoint x: 535, endPoint y: 279, distance: 17.5
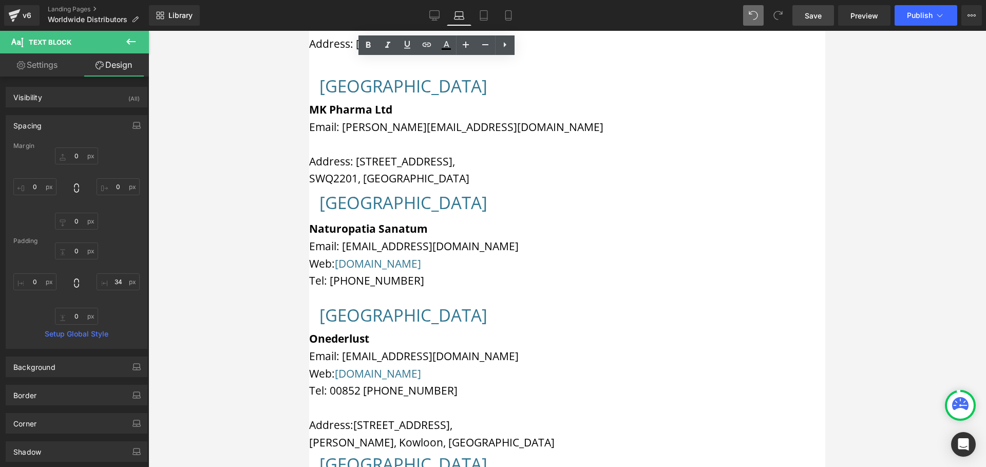
scroll to position [1013, 0]
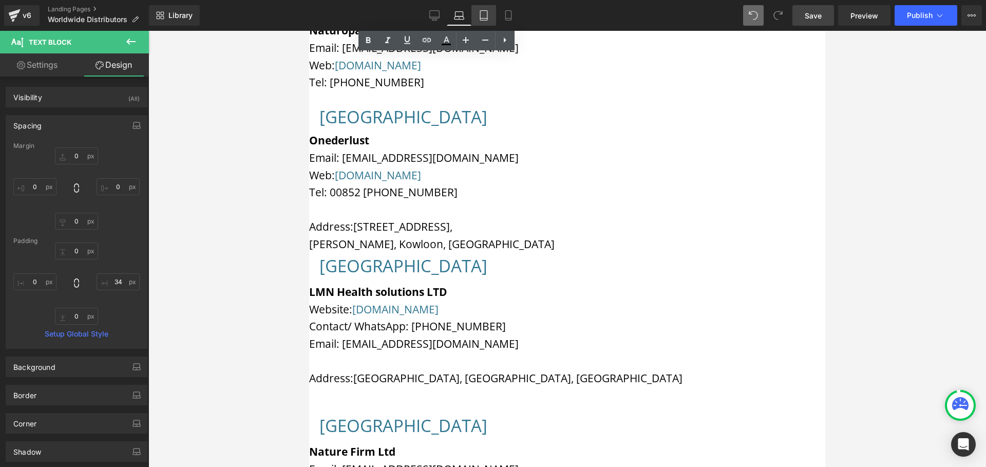
click at [484, 16] on icon at bounding box center [484, 15] width 10 height 10
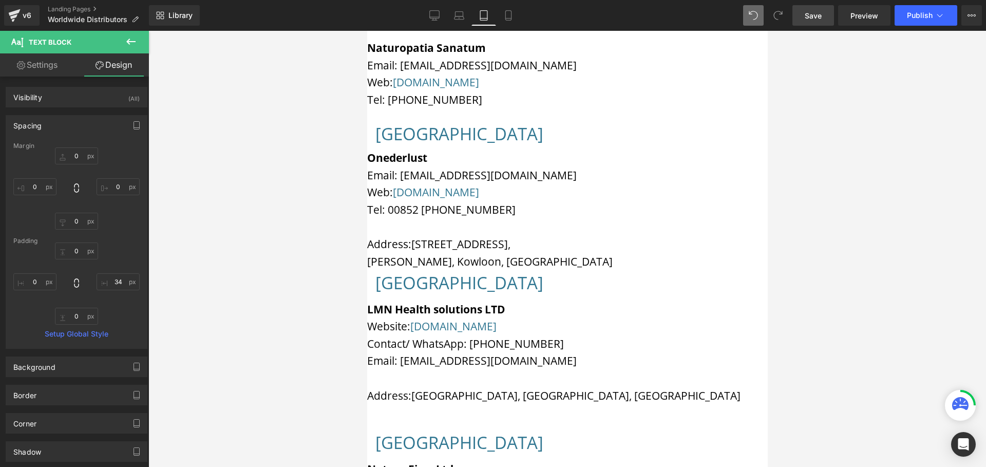
type input "0"
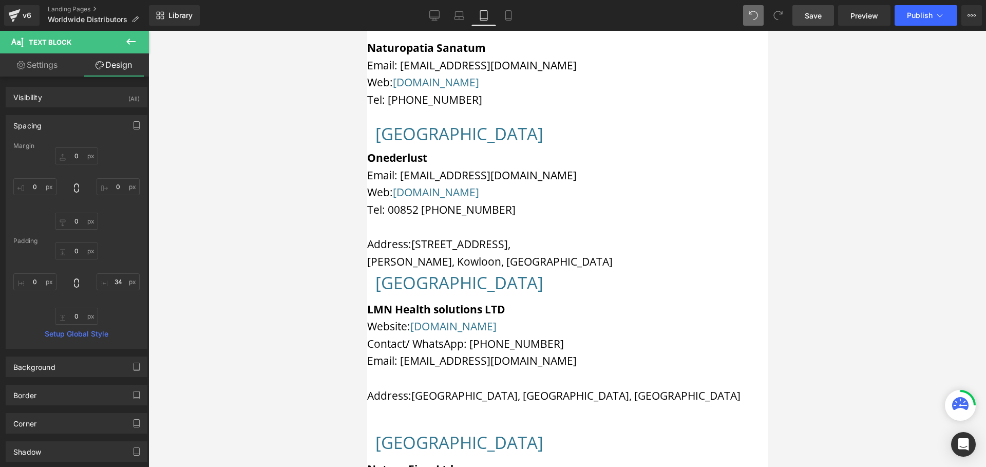
type input "0"
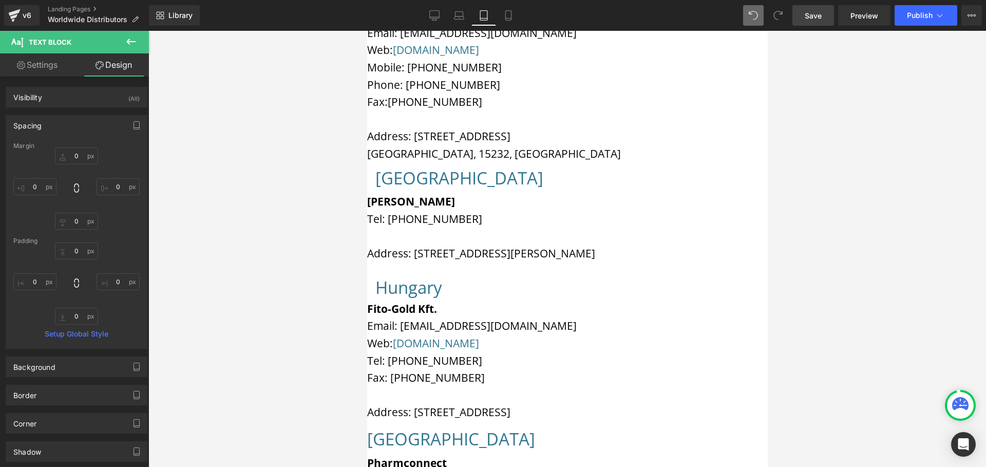
scroll to position [0, 0]
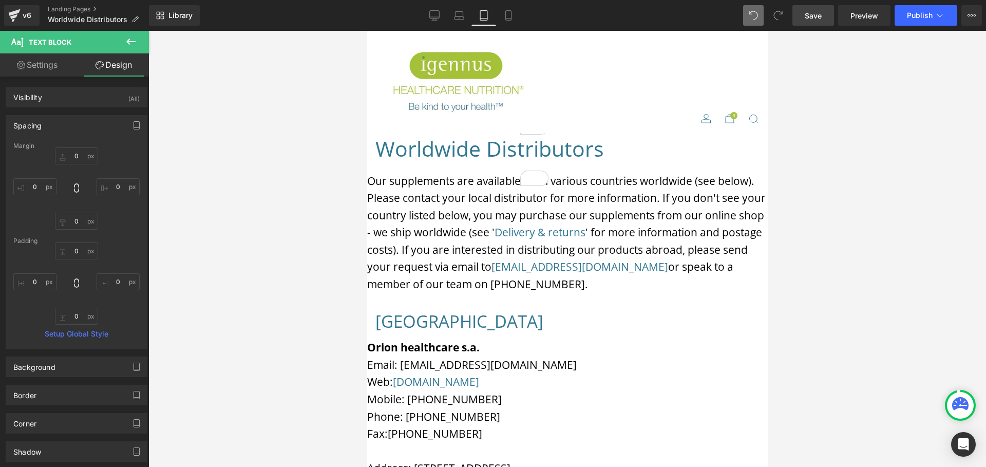
click at [426, 142] on div "Worldwide Distributors Heading Our supplements are available from various count…" at bounding box center [567, 221] width 401 height 176
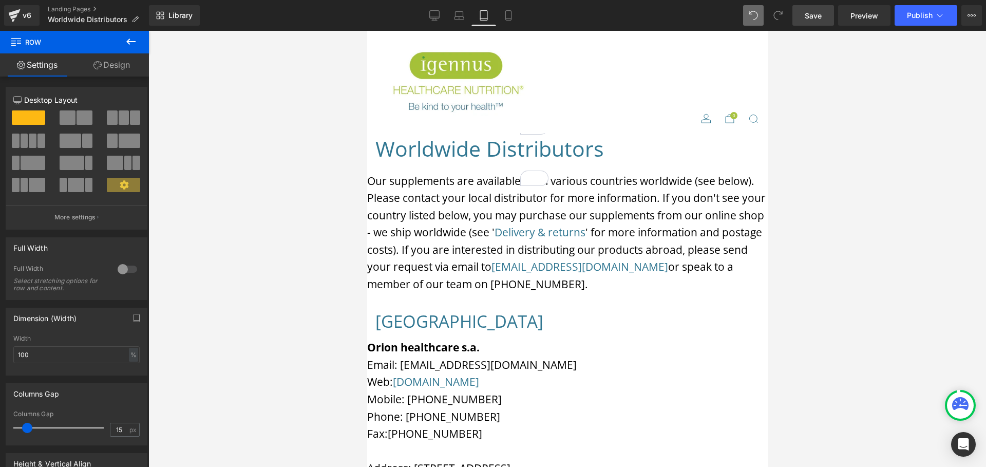
click at [108, 63] on link "Design" at bounding box center [111, 64] width 74 height 23
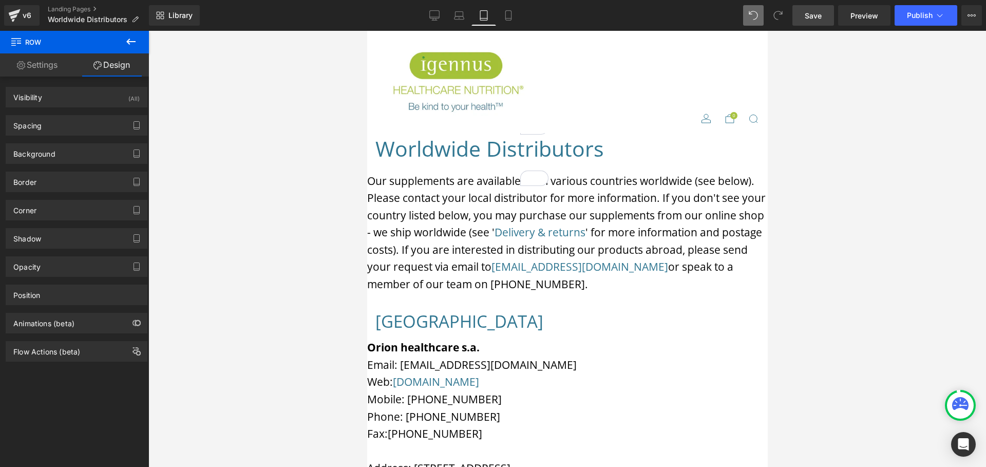
click at [50, 64] on link "Settings" at bounding box center [37, 64] width 74 height 23
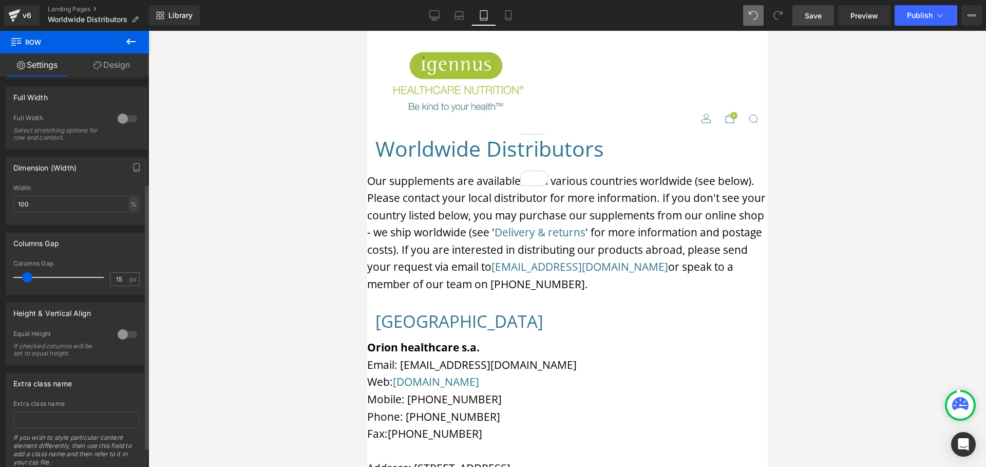
scroll to position [186, 0]
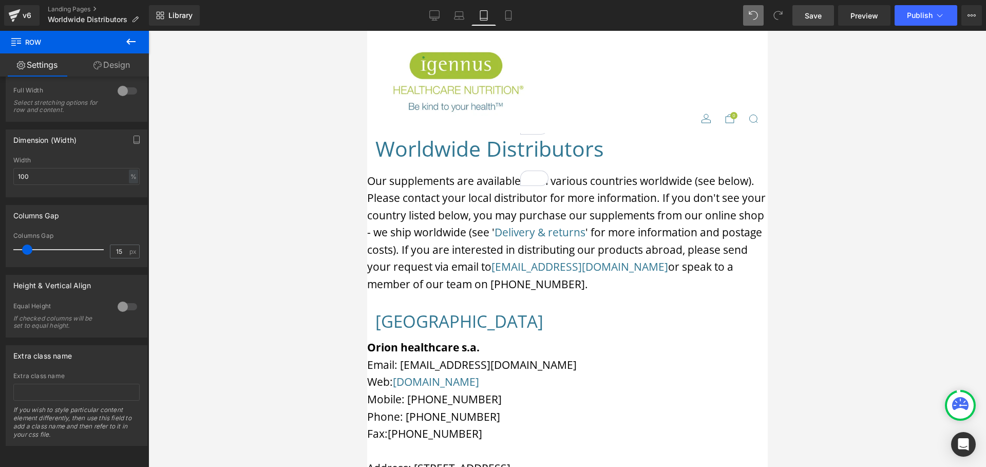
click at [449, 273] on p "Our supplements are available from various countries worldwide (see below). Ple…" at bounding box center [567, 233] width 401 height 121
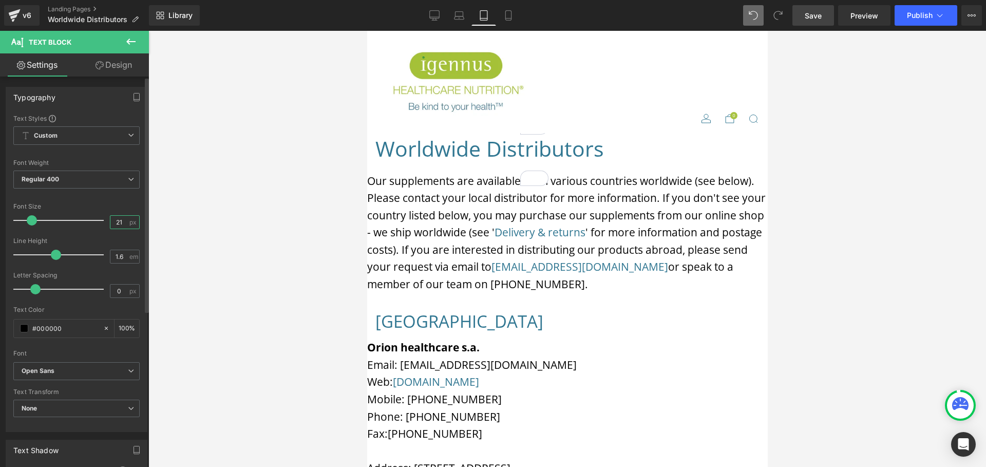
click at [120, 223] on input "21" at bounding box center [119, 222] width 18 height 13
drag, startPoint x: 121, startPoint y: 222, endPoint x: 111, endPoint y: 221, distance: 9.3
click at [111, 221] on input "21" at bounding box center [119, 222] width 18 height 13
type input "19"
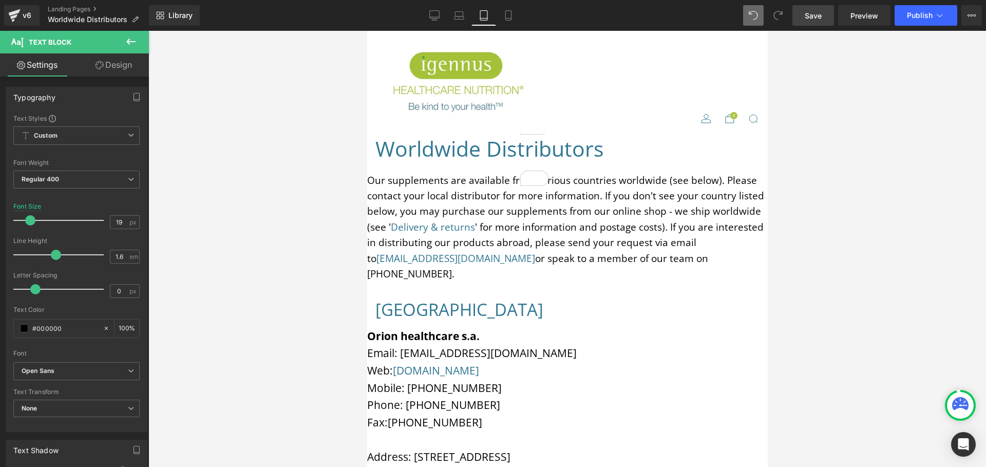
click at [510, 165] on h1 "Worldwide Distributors" at bounding box center [567, 149] width 385 height 32
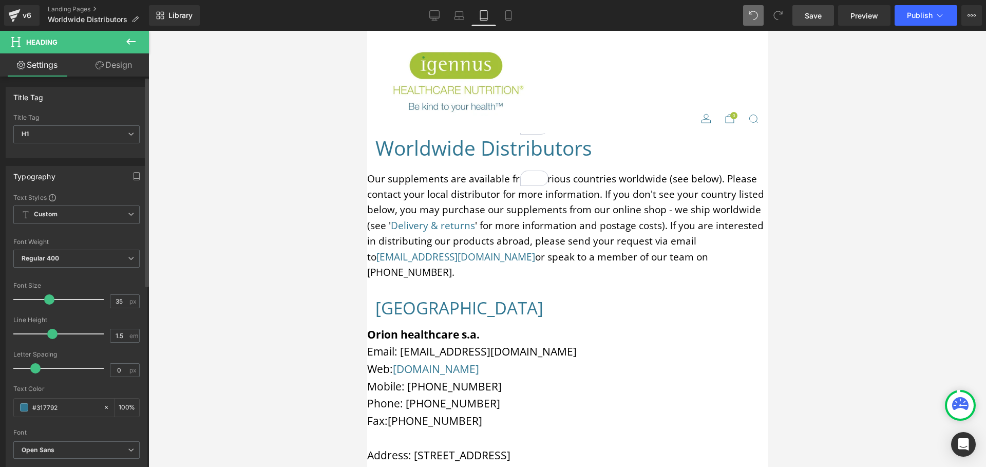
type input "34"
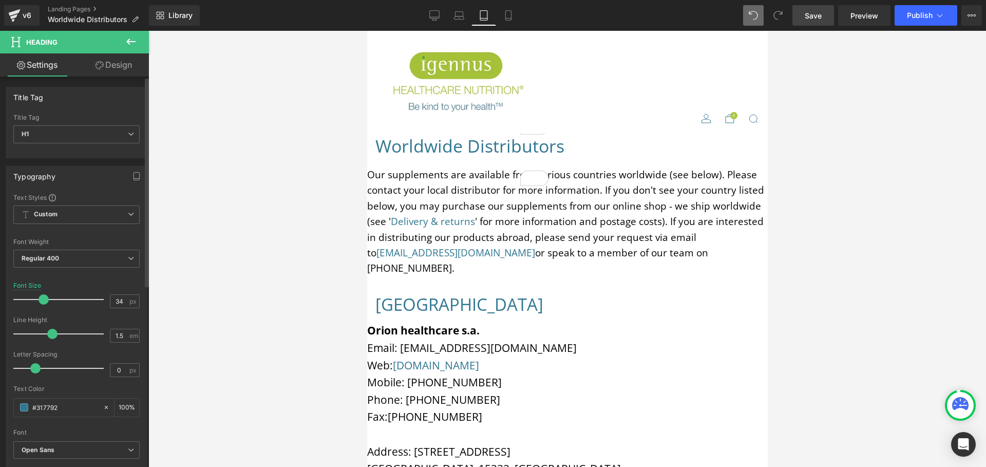
drag, startPoint x: 46, startPoint y: 300, endPoint x: 63, endPoint y: 298, distance: 17.5
click at [40, 299] on span at bounding box center [44, 299] width 10 height 10
click at [541, 300] on div "Greece Heading Orion healthcare s.a. Email: info@orioscf.com Web: www.orionscf.…" at bounding box center [567, 441] width 401 height 298
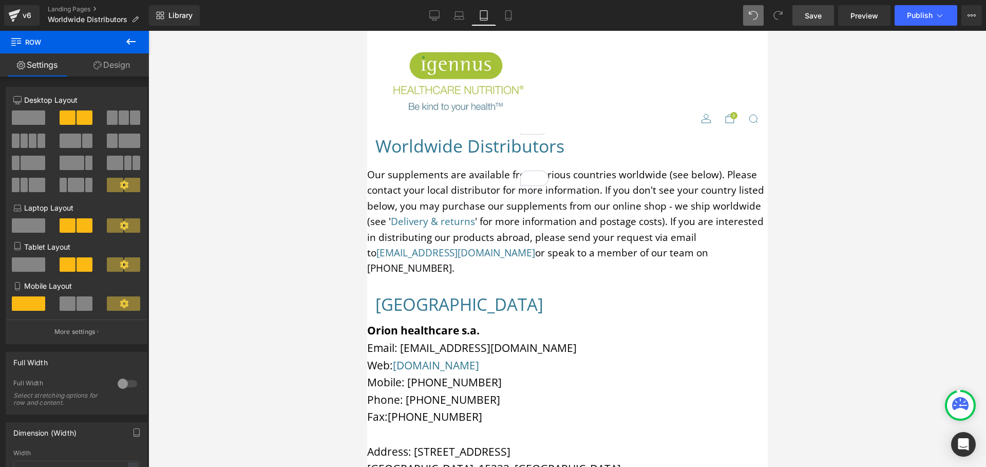
click at [452, 372] on link "[DOMAIN_NAME]" at bounding box center [435, 365] width 86 height 14
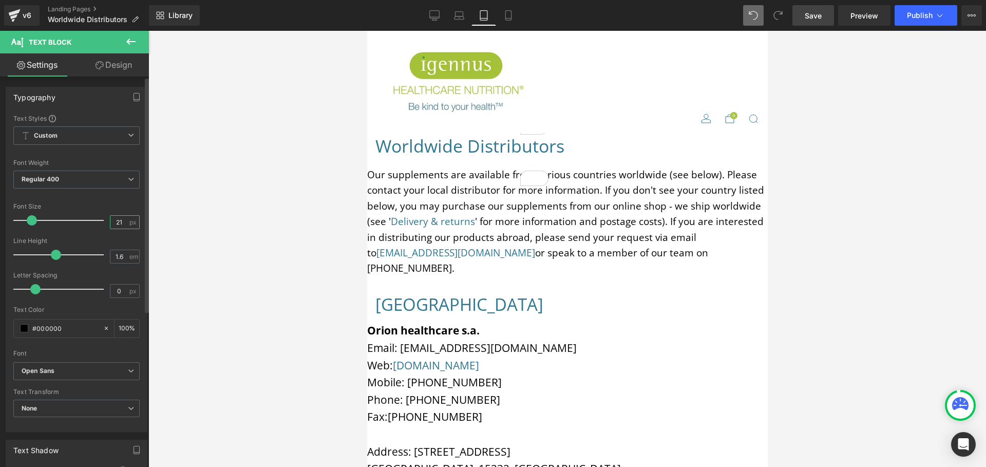
drag, startPoint x: 121, startPoint y: 220, endPoint x: 109, endPoint y: 218, distance: 11.6
click at [110, 218] on input "21" at bounding box center [119, 222] width 18 height 13
type input "19"
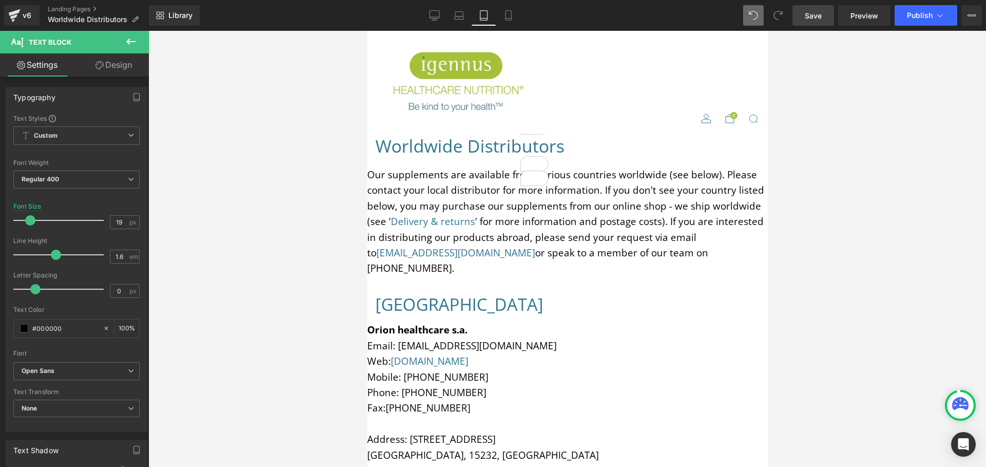
click at [412, 317] on h1 "[GEOGRAPHIC_DATA]" at bounding box center [567, 305] width 385 height 26
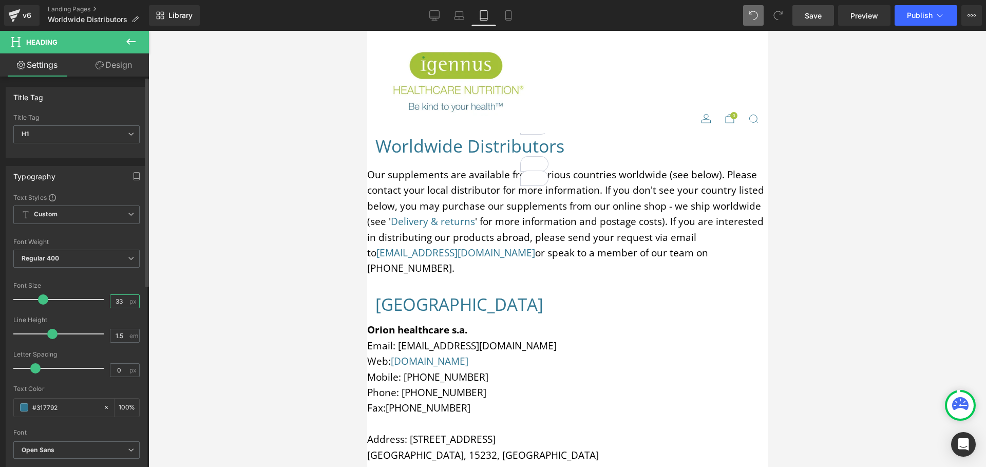
drag, startPoint x: 119, startPoint y: 301, endPoint x: 108, endPoint y: 301, distance: 11.3
click at [110, 301] on input "33" at bounding box center [119, 301] width 18 height 13
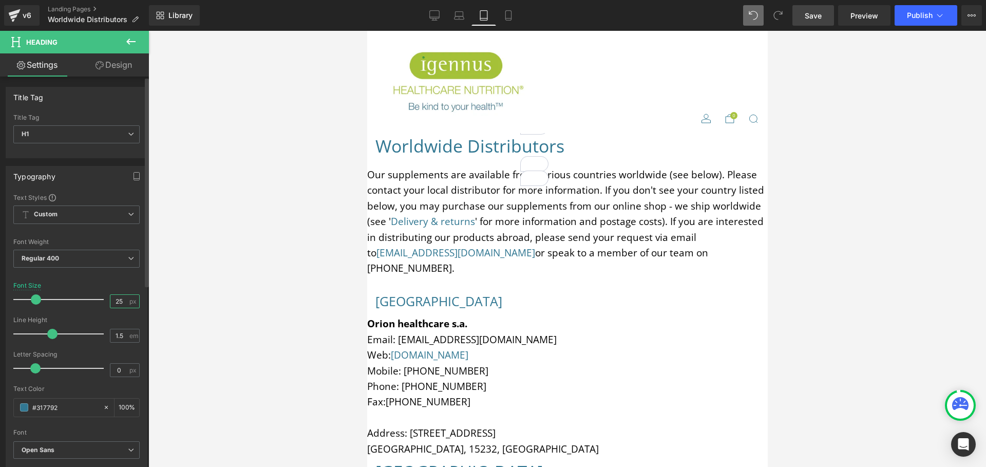
drag, startPoint x: 119, startPoint y: 303, endPoint x: 107, endPoint y: 299, distance: 11.9
click at [110, 299] on input "25" at bounding box center [119, 301] width 18 height 13
type input "30"
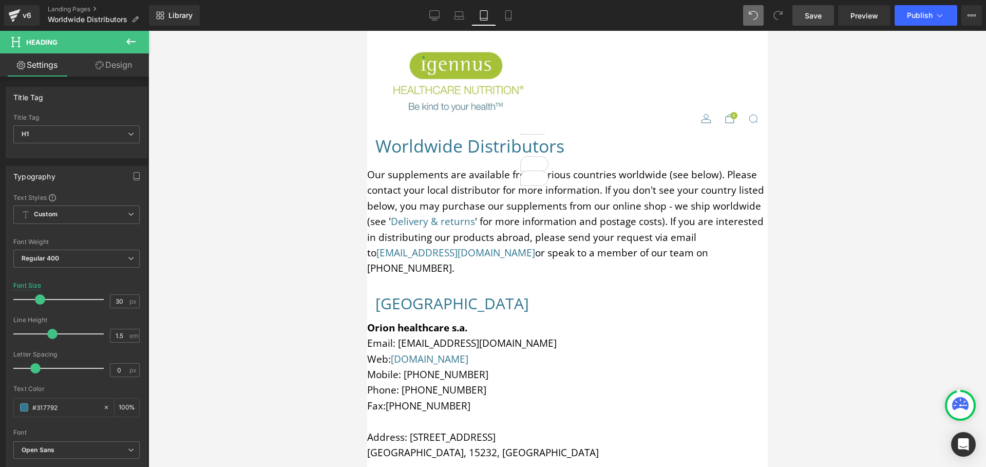
drag, startPoint x: 620, startPoint y: 353, endPoint x: 569, endPoint y: 345, distance: 51.1
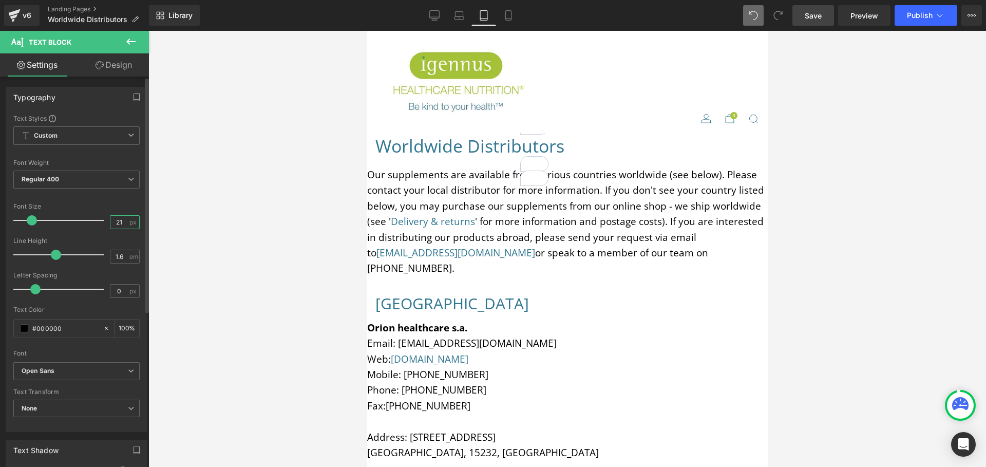
drag, startPoint x: 121, startPoint y: 221, endPoint x: 109, endPoint y: 220, distance: 11.9
click at [110, 221] on input "21" at bounding box center [119, 222] width 18 height 13
type input "19"
click at [592, 463] on h1 "[GEOGRAPHIC_DATA]" at bounding box center [567, 476] width 385 height 26
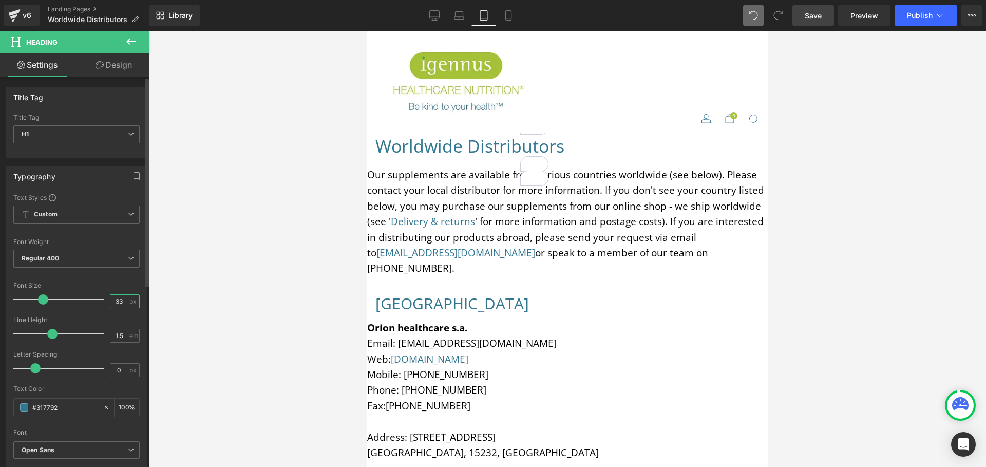
drag, startPoint x: 119, startPoint y: 299, endPoint x: 108, endPoint y: 297, distance: 11.0
click at [110, 298] on input "33" at bounding box center [119, 301] width 18 height 13
type input "30"
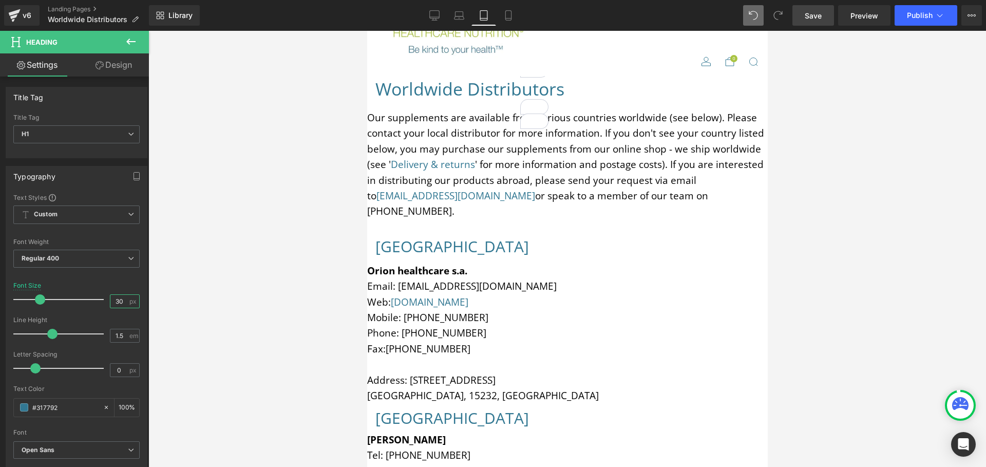
scroll to position [231, 0]
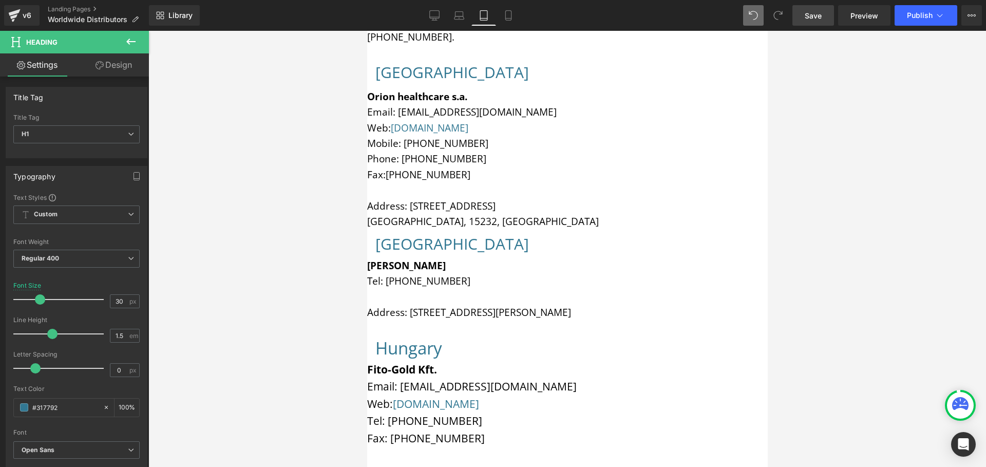
click at [430, 397] on link "[DOMAIN_NAME]" at bounding box center [435, 404] width 86 height 14
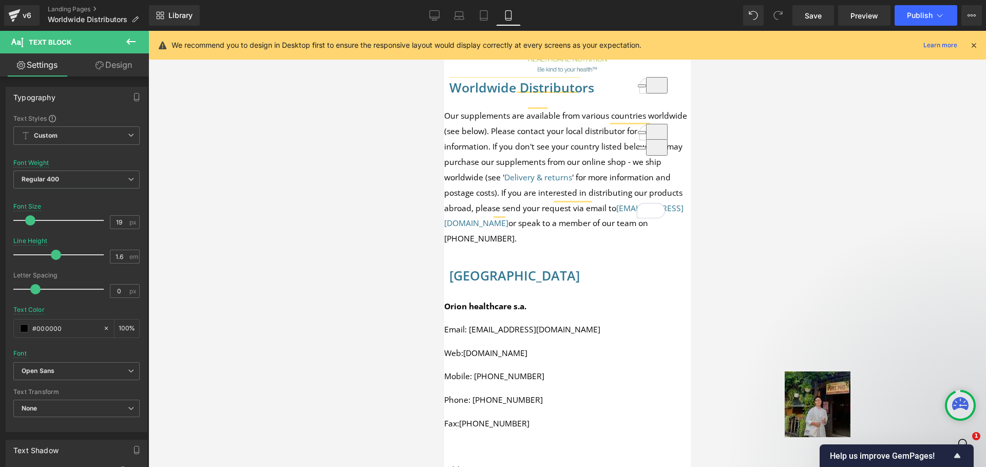
scroll to position [198, 0]
